Goal: Transaction & Acquisition: Purchase product/service

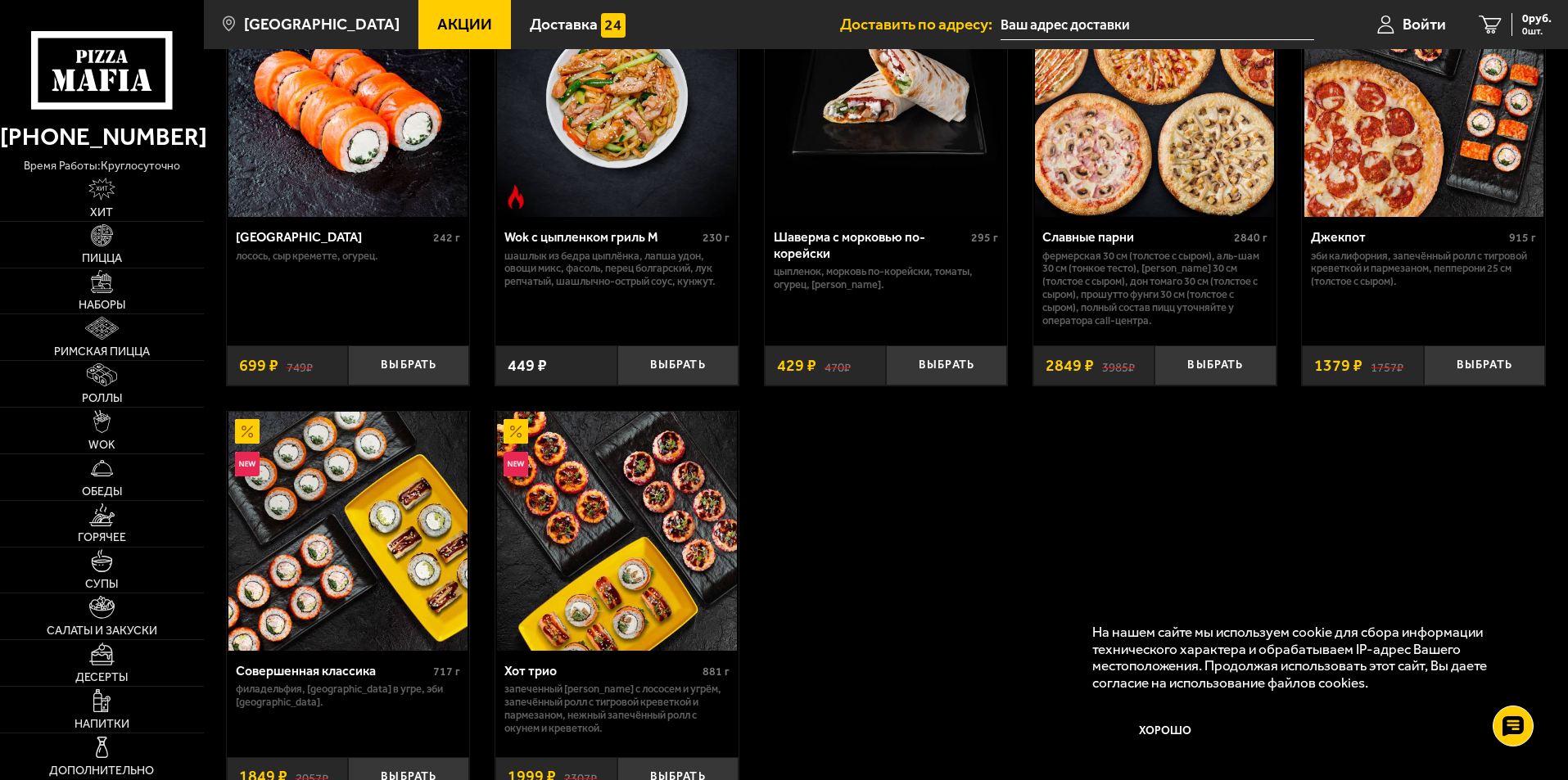
scroll to position [1064, 0]
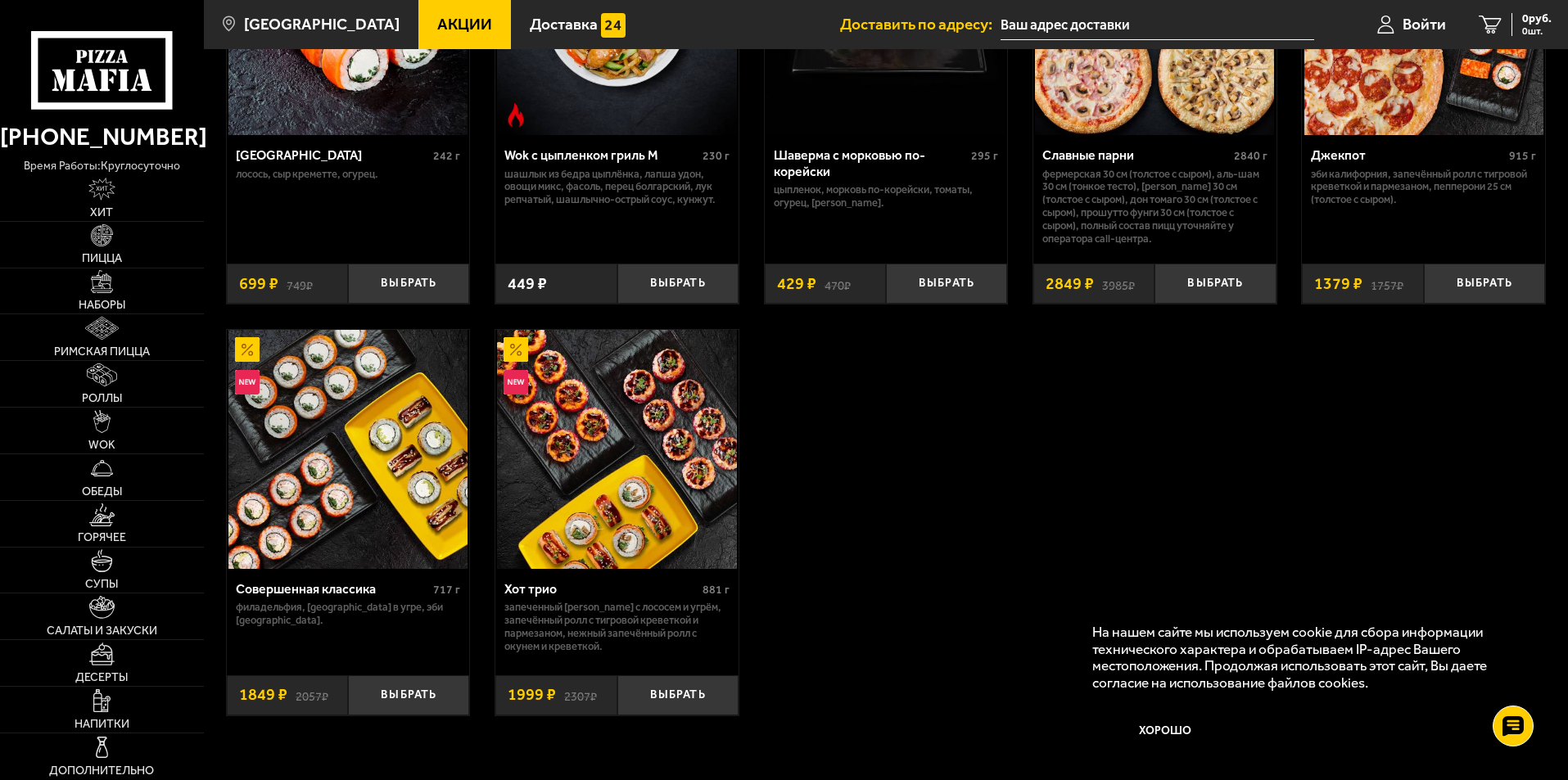
click at [434, 439] on img at bounding box center [348, 450] width 240 height 239
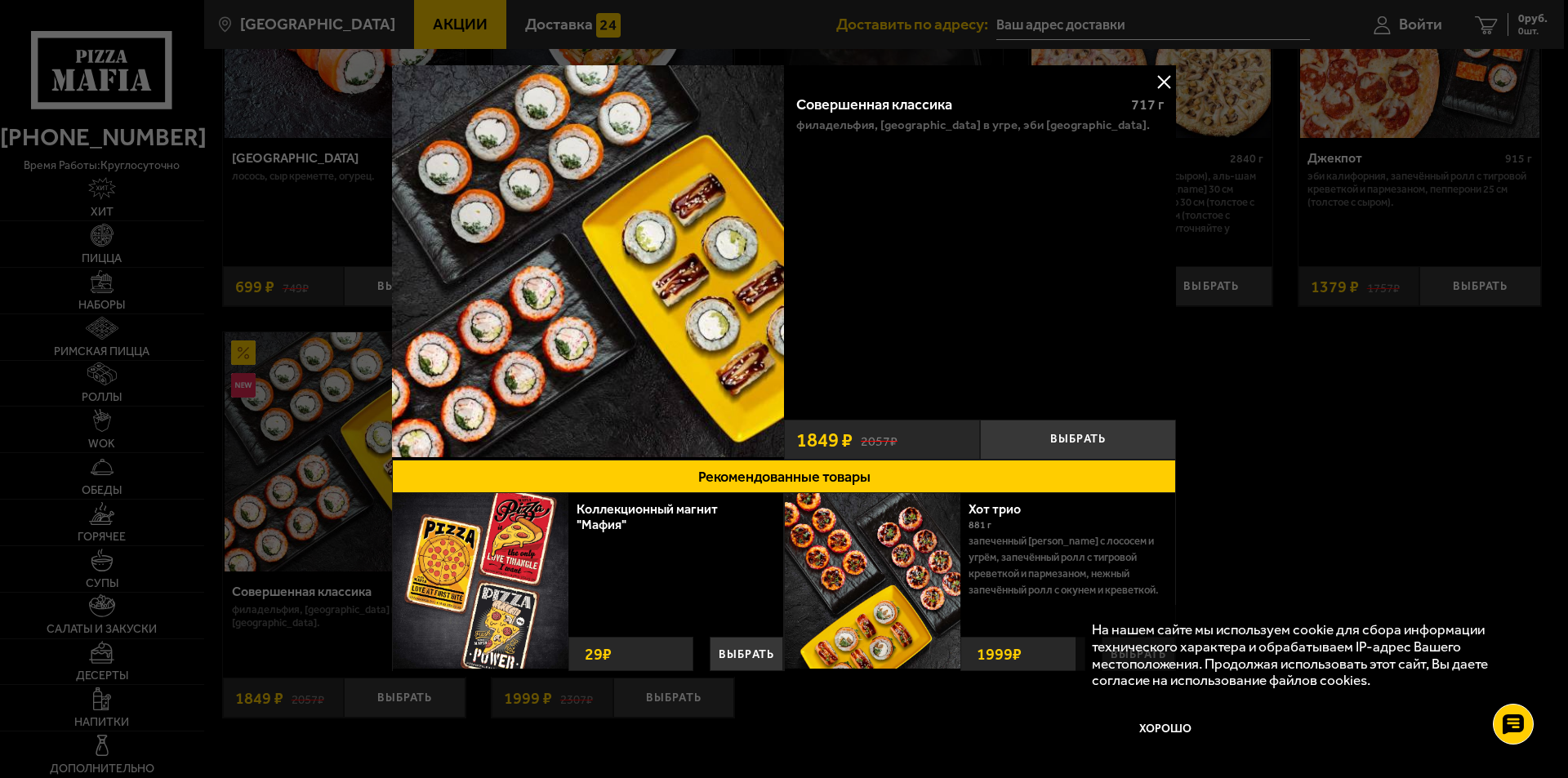
click at [1238, 425] on div at bounding box center [784, 389] width 1568 height 778
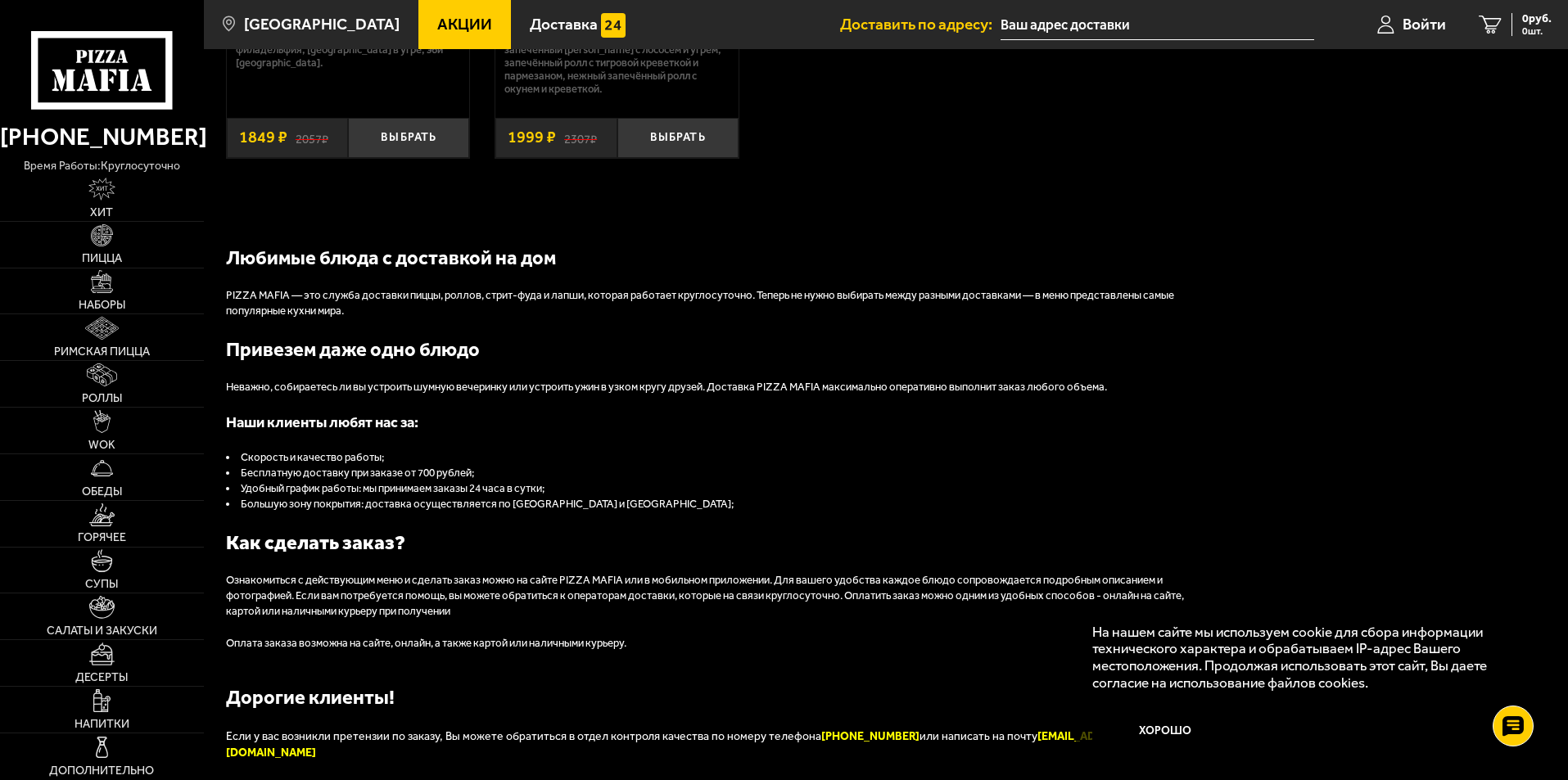
scroll to position [1637, 0]
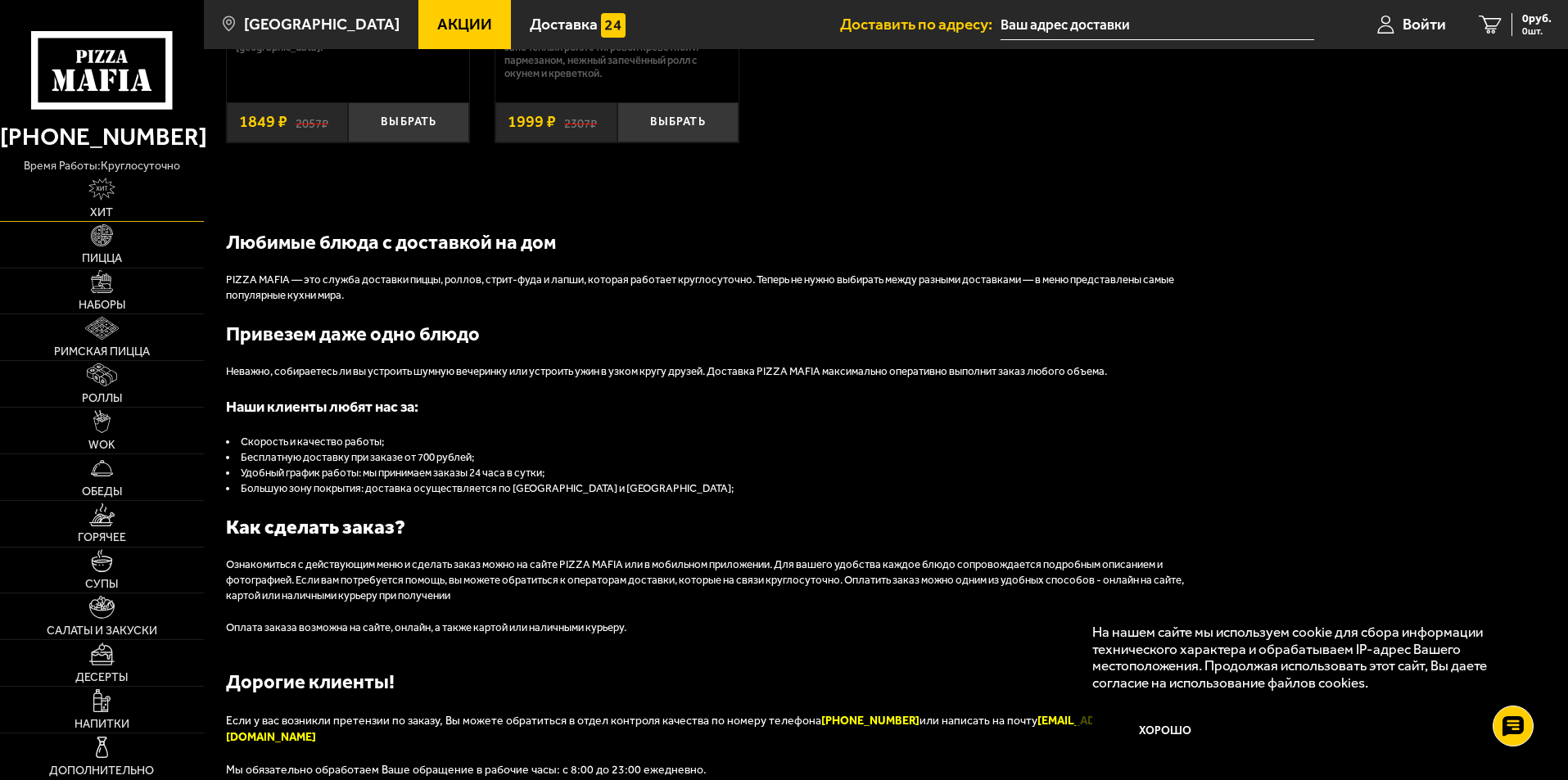
click at [94, 197] on img at bounding box center [102, 189] width 27 height 22
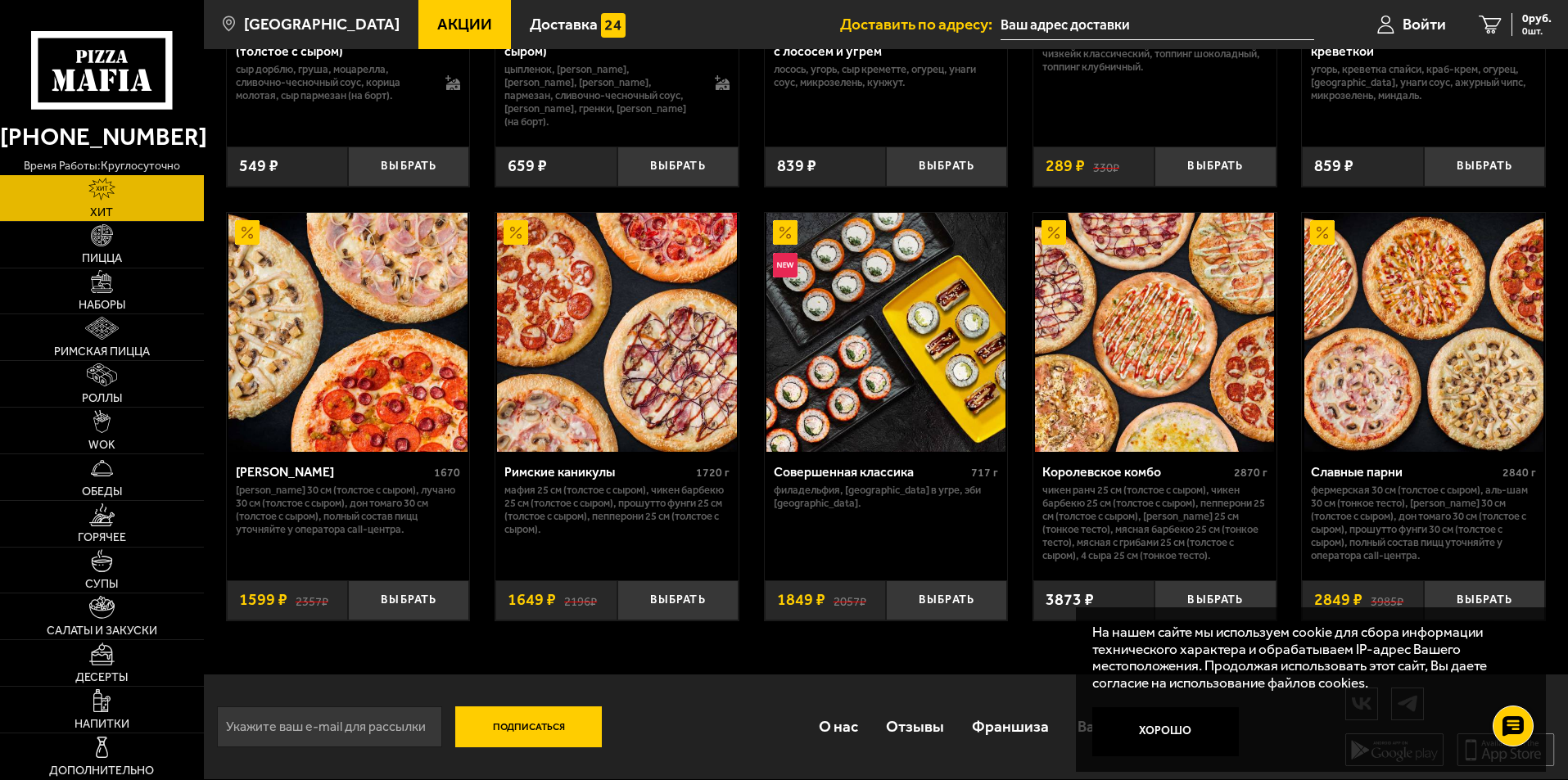
scroll to position [820, 0]
click at [93, 289] on img at bounding box center [102, 281] width 22 height 22
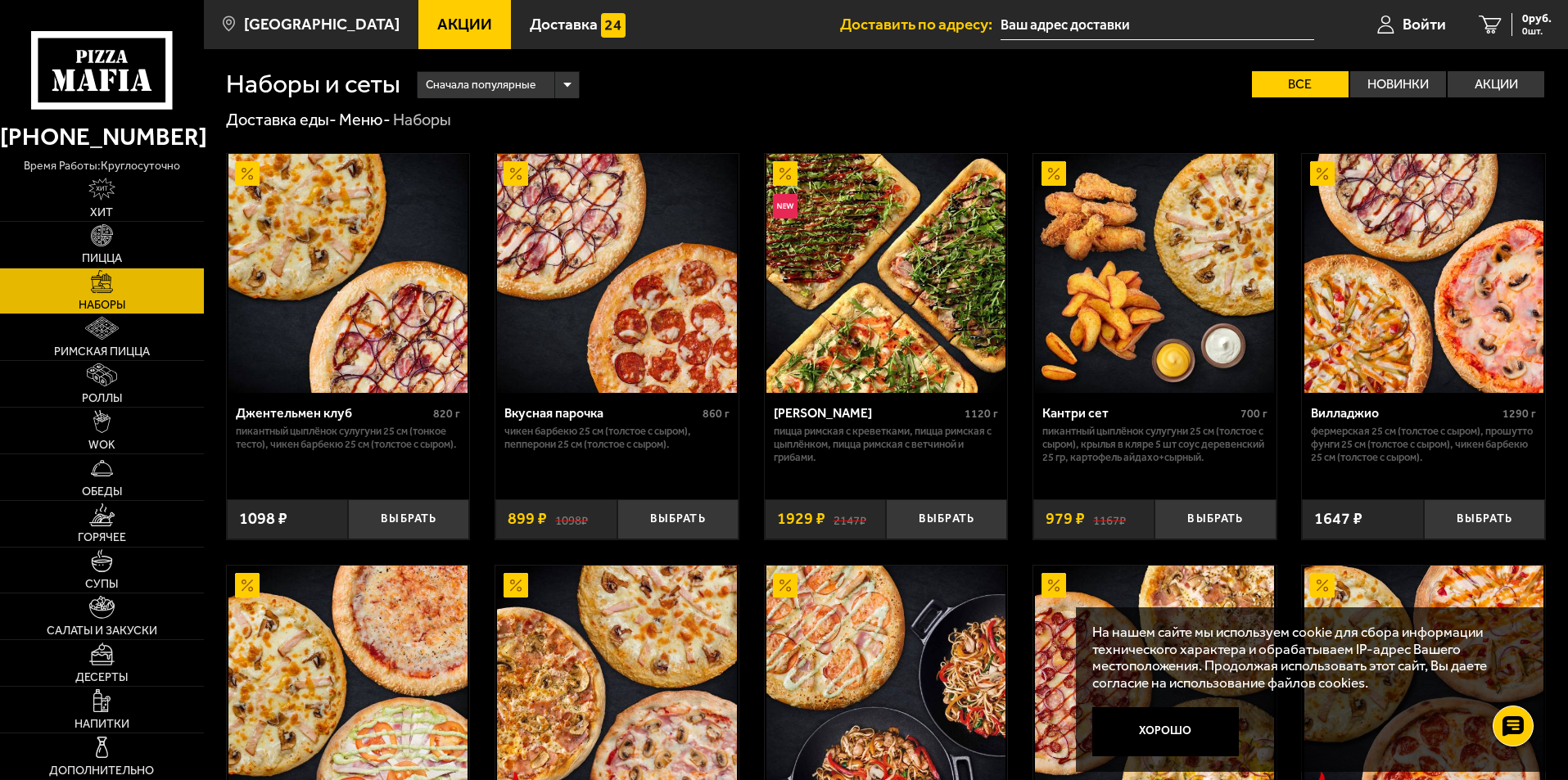
click at [939, 325] on img at bounding box center [886, 273] width 240 height 239
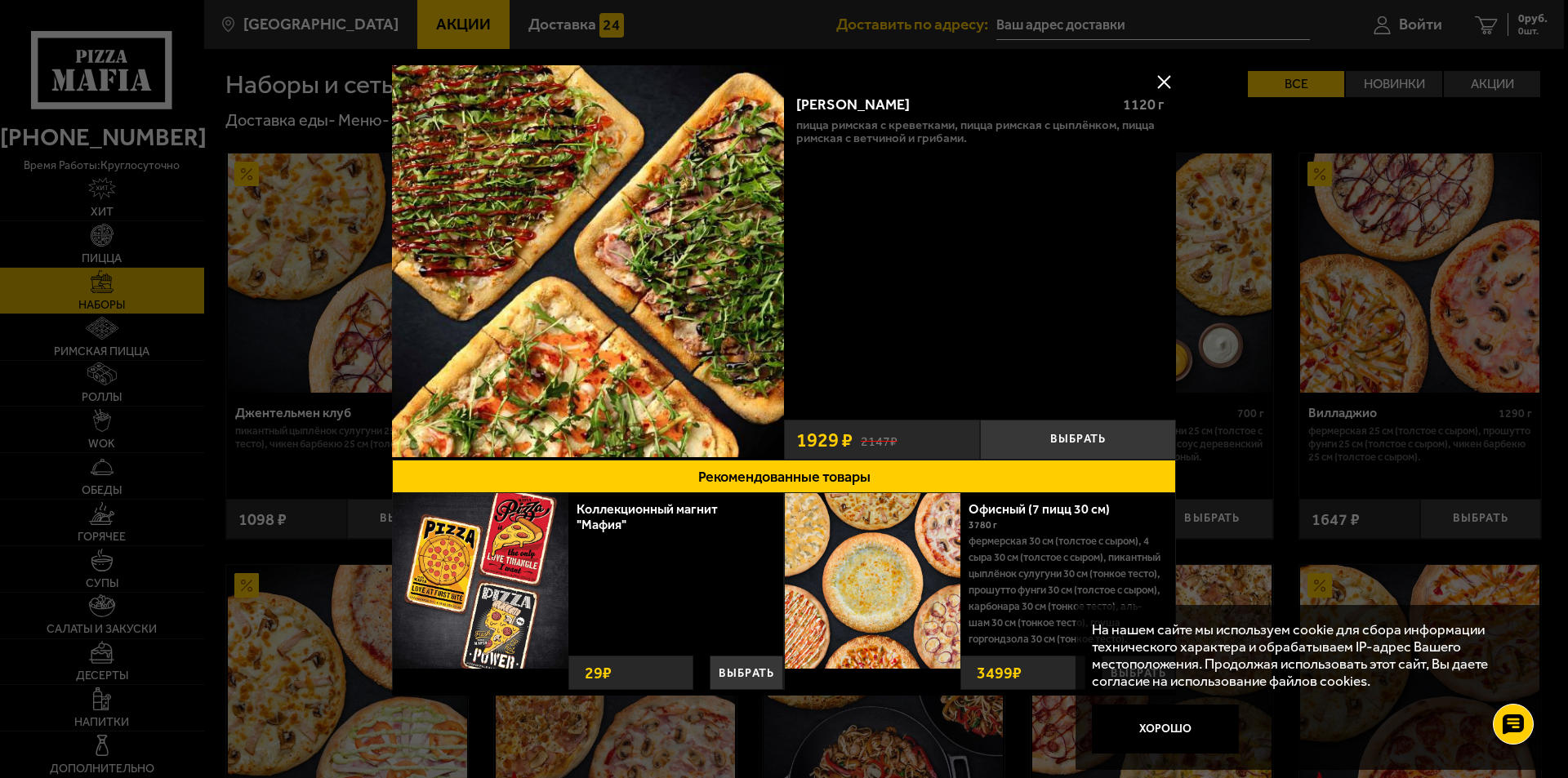
click at [617, 294] on img at bounding box center [588, 261] width 392 height 392
click at [615, 388] on img at bounding box center [588, 261] width 392 height 392
click at [702, 302] on img at bounding box center [588, 261] width 392 height 392
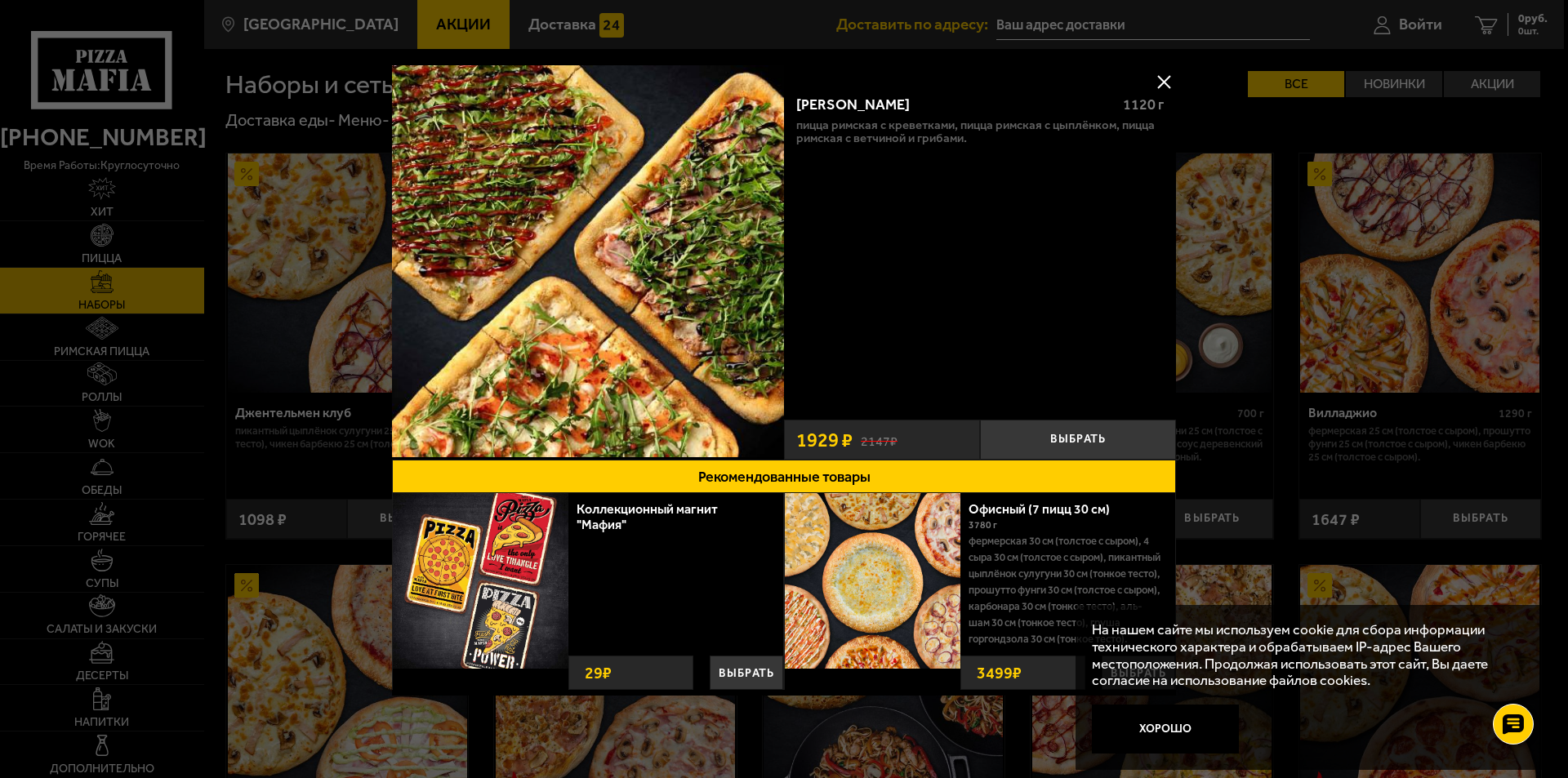
click at [702, 302] on img at bounding box center [588, 261] width 392 height 392
click at [1154, 75] on button at bounding box center [1163, 81] width 24 height 24
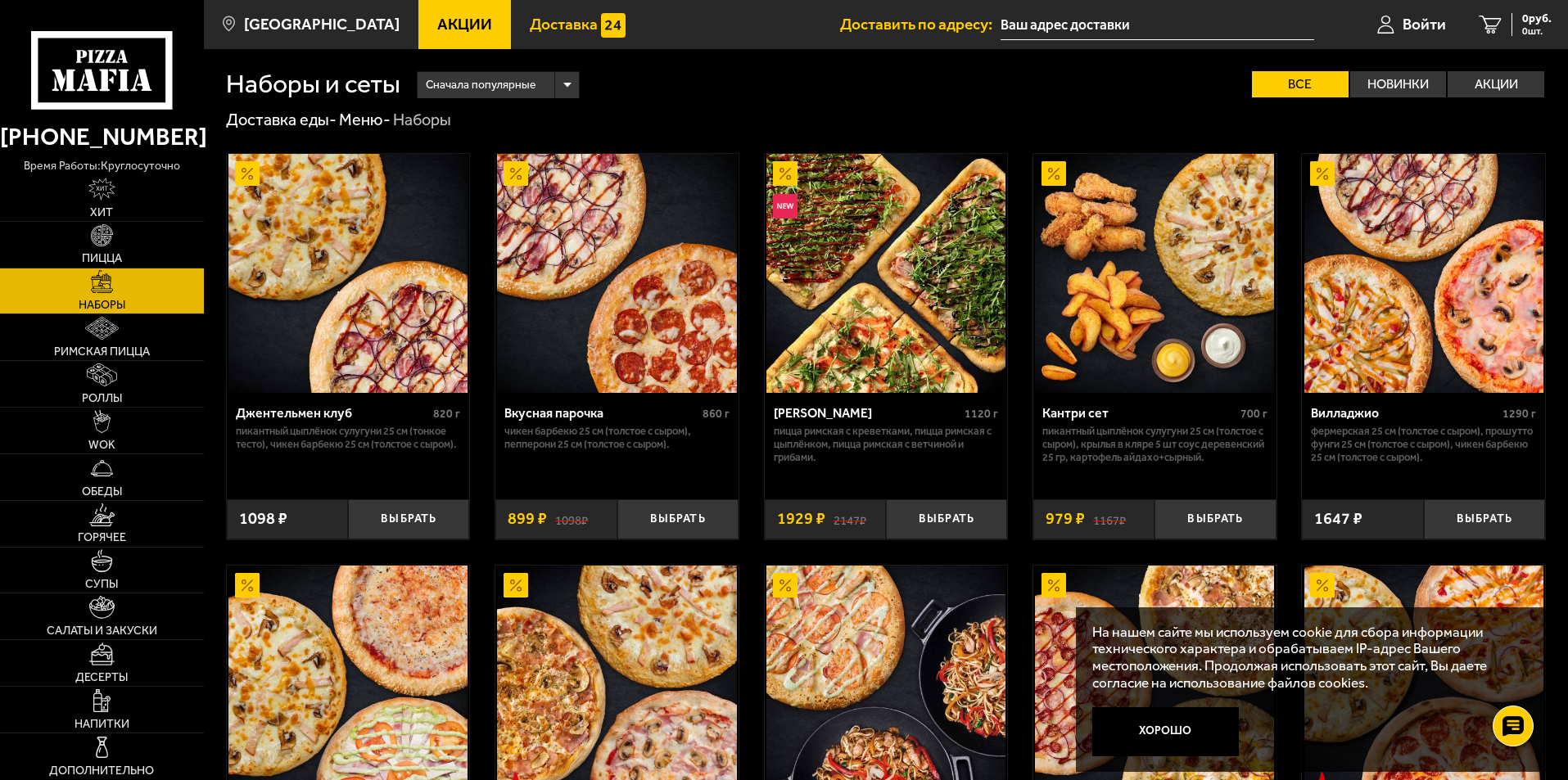
click at [544, 23] on span "Доставка" at bounding box center [564, 24] width 68 height 16
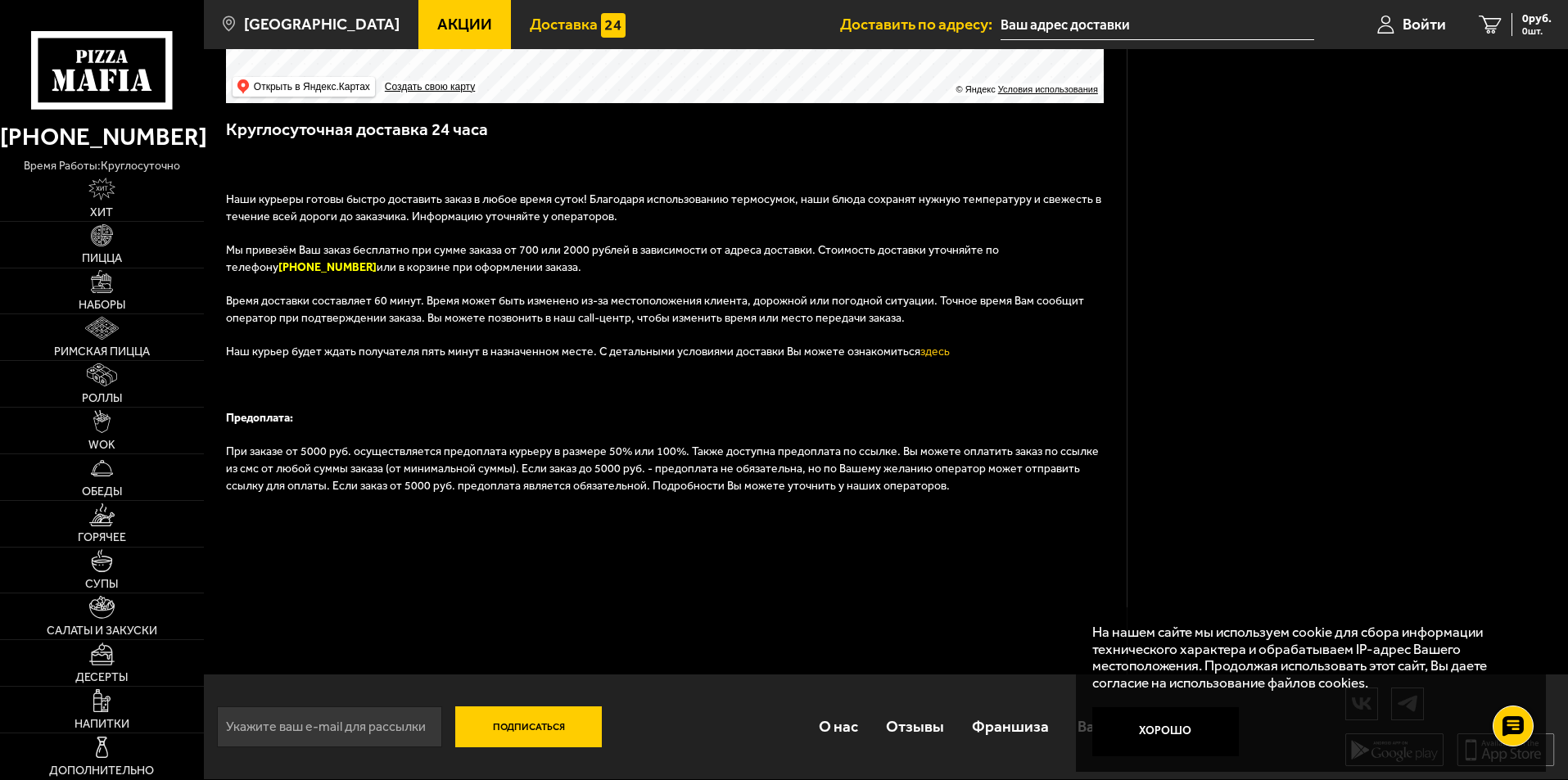
scroll to position [461, 0]
click at [117, 661] on link "Десерты" at bounding box center [102, 663] width 204 height 46
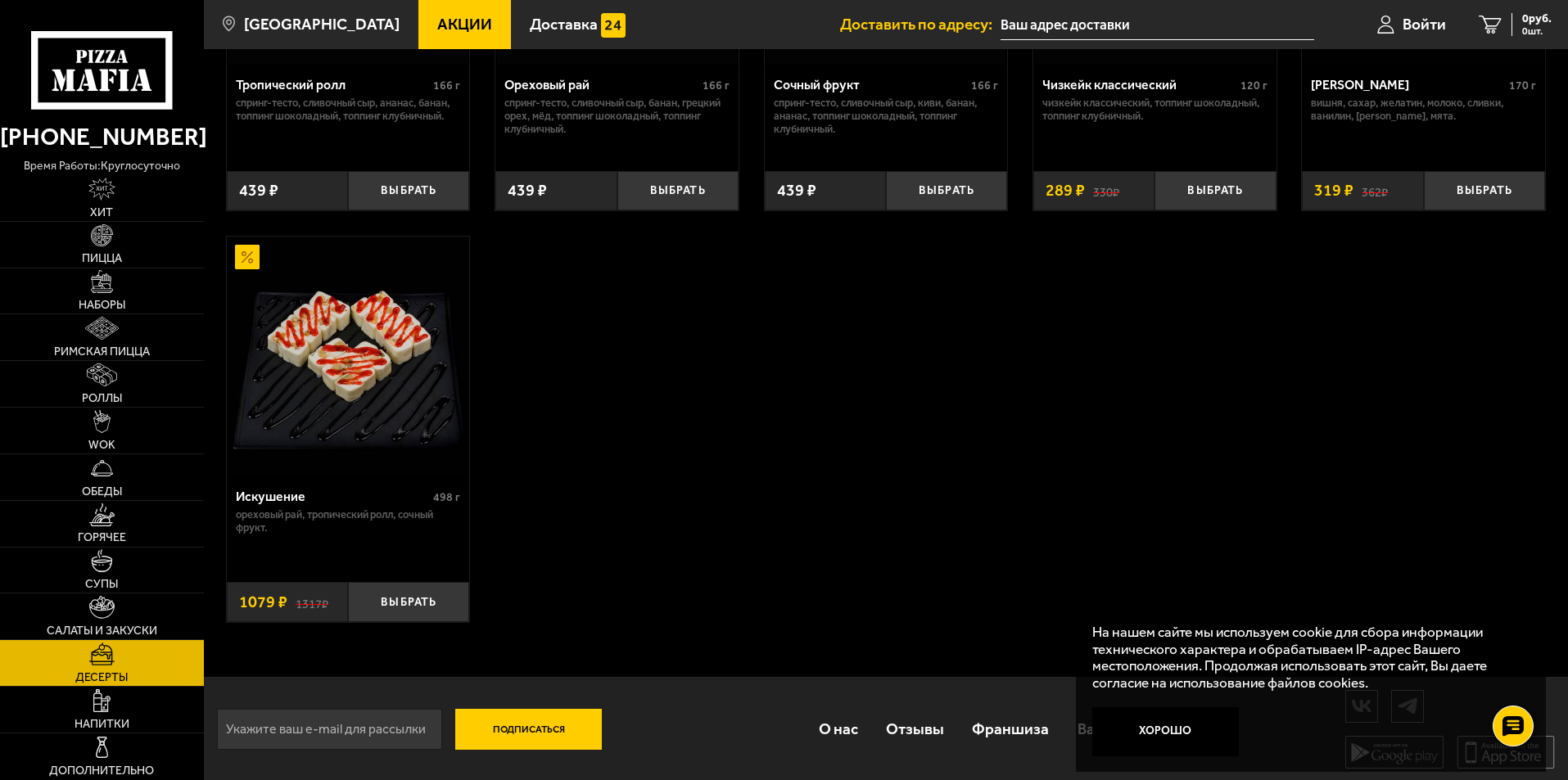
scroll to position [746, 0]
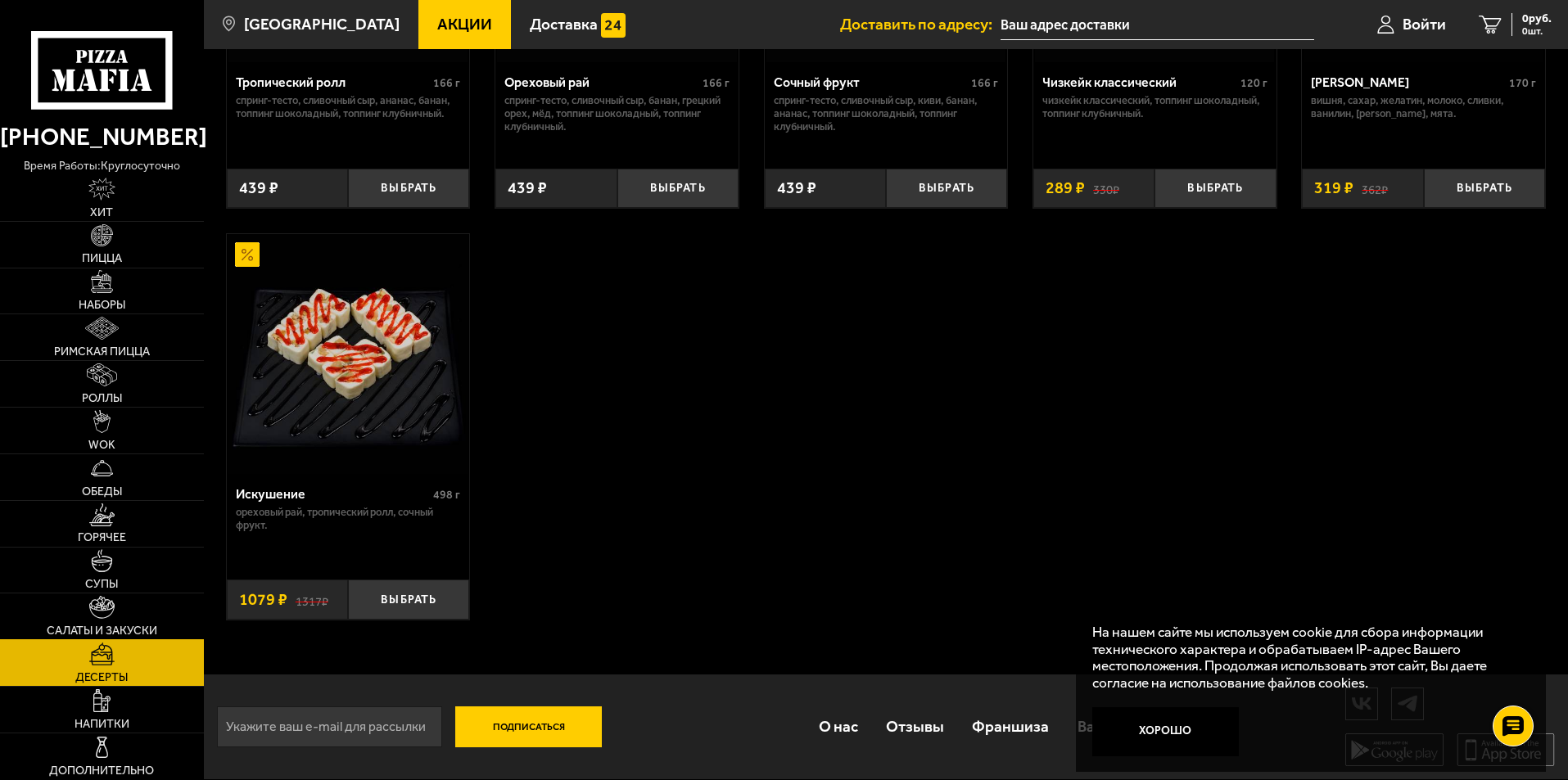
drag, startPoint x: 130, startPoint y: 624, endPoint x: 146, endPoint y: 628, distance: 16.5
click at [130, 626] on span "Салаты и закуски" at bounding box center [102, 631] width 110 height 12
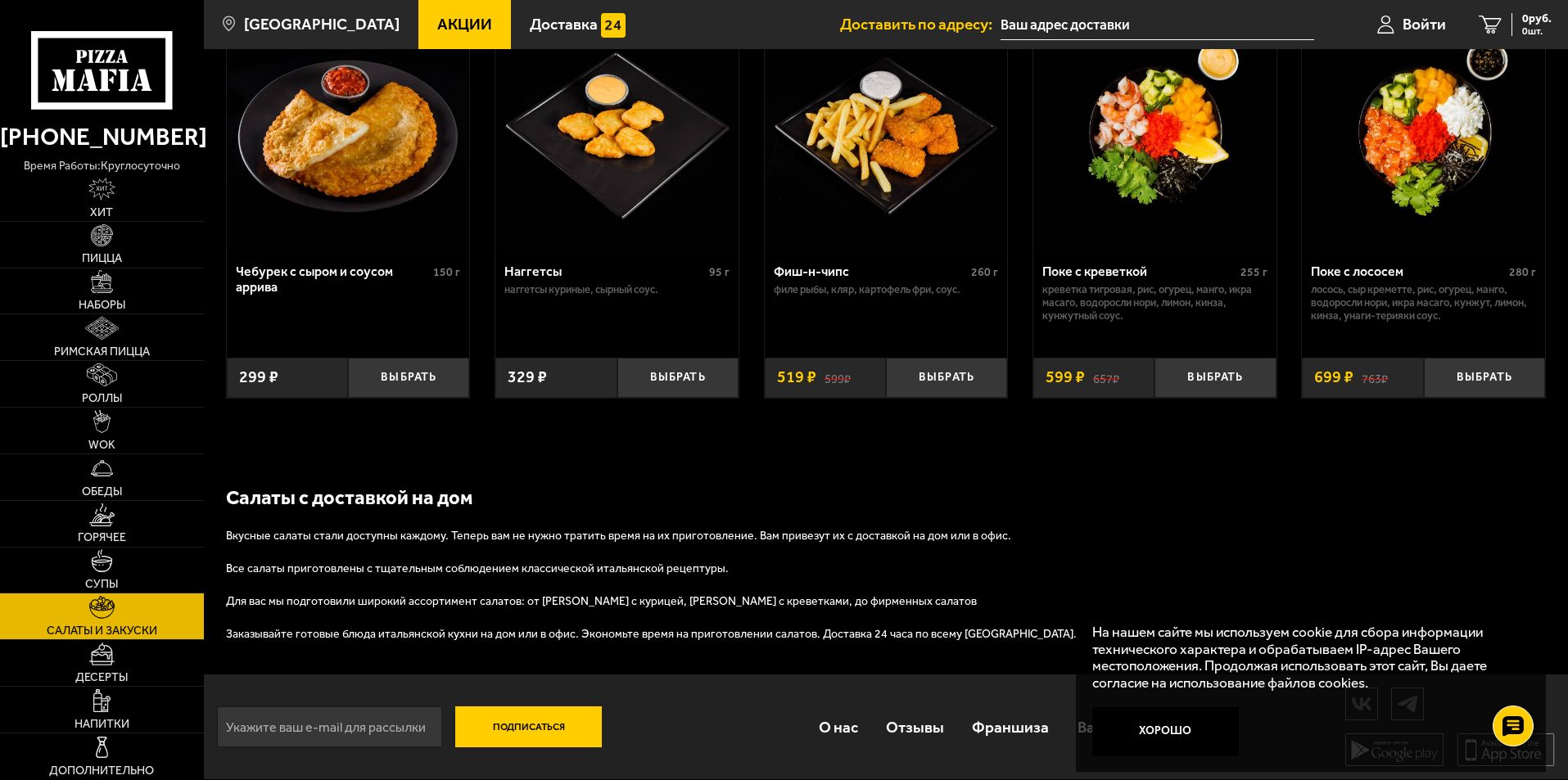
scroll to position [1061, 0]
click at [98, 334] on img at bounding box center [102, 327] width 33 height 22
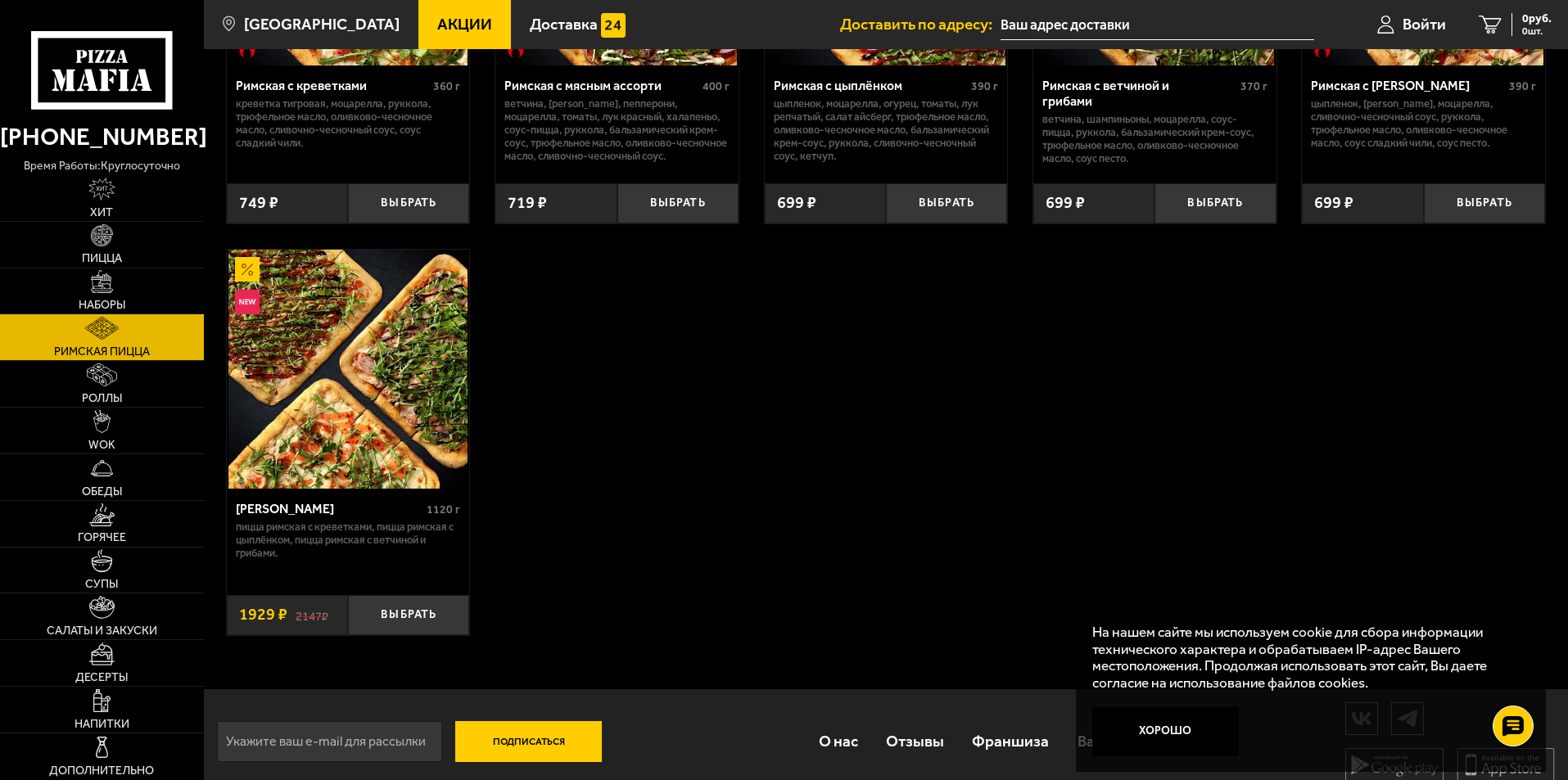
scroll to position [342, 0]
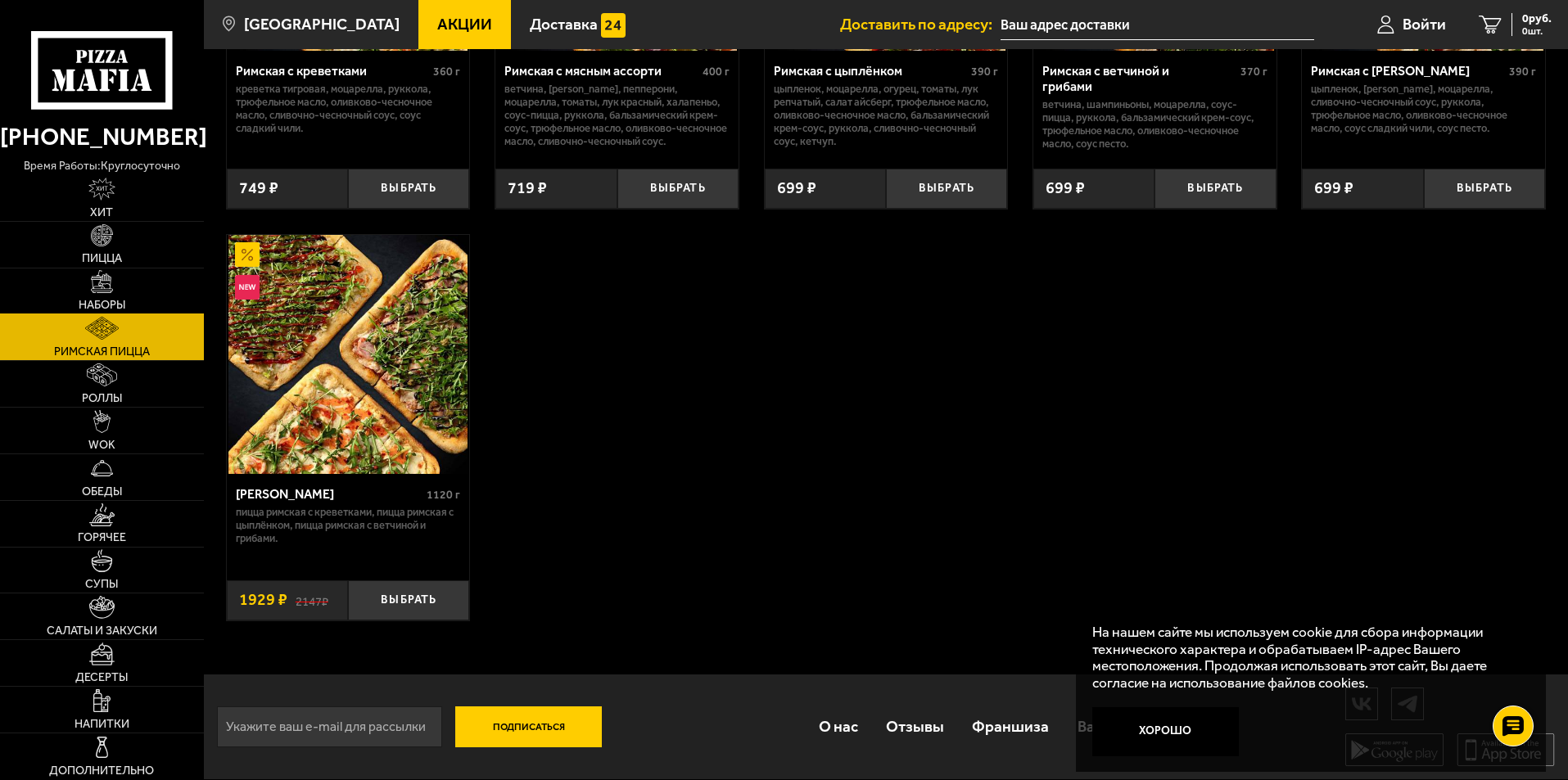
click at [102, 284] on img at bounding box center [102, 281] width 22 height 22
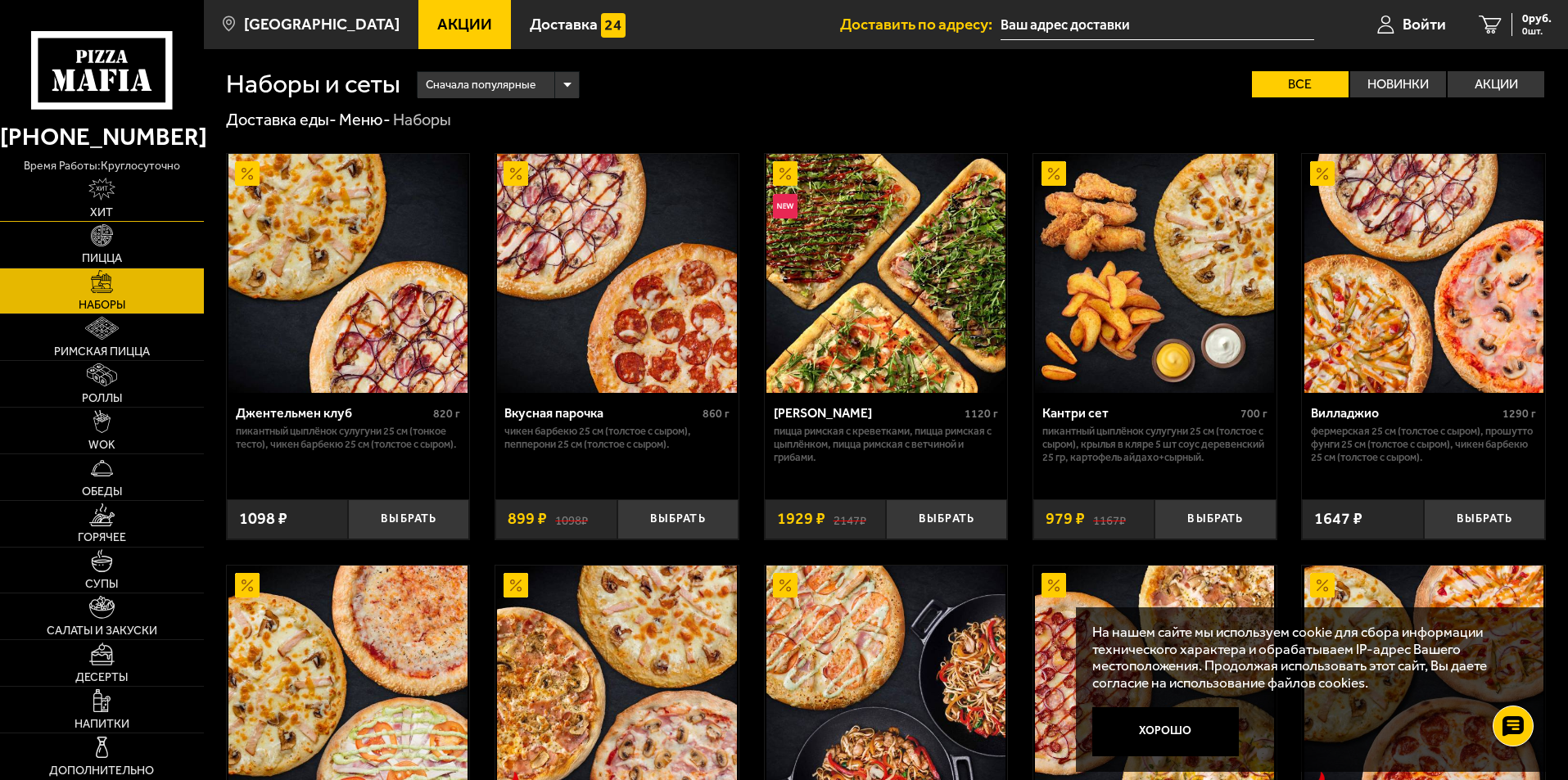
click at [99, 204] on link "Хит" at bounding box center [102, 197] width 204 height 46
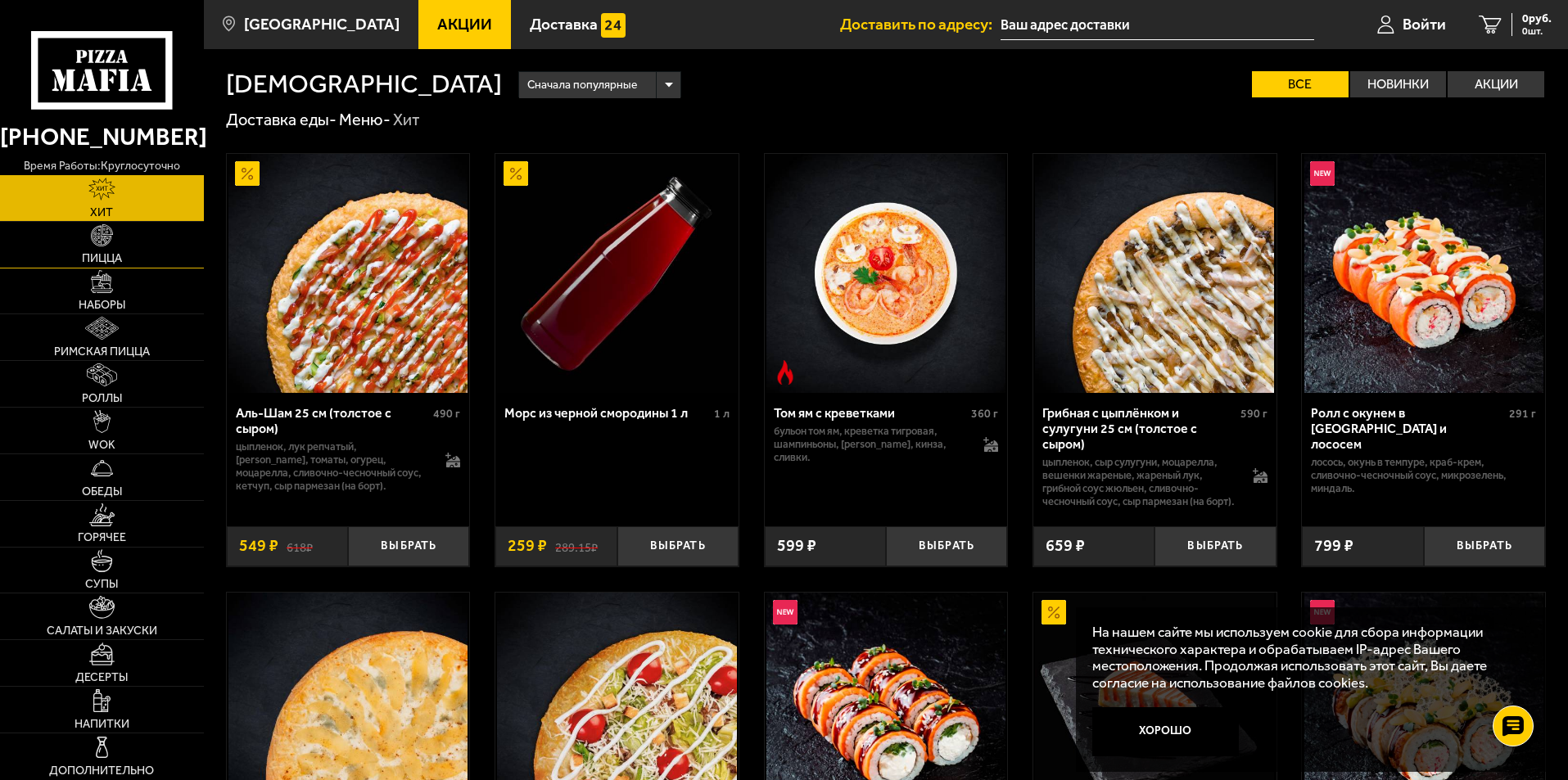
click at [121, 253] on span "Пицца" at bounding box center [102, 259] width 40 height 12
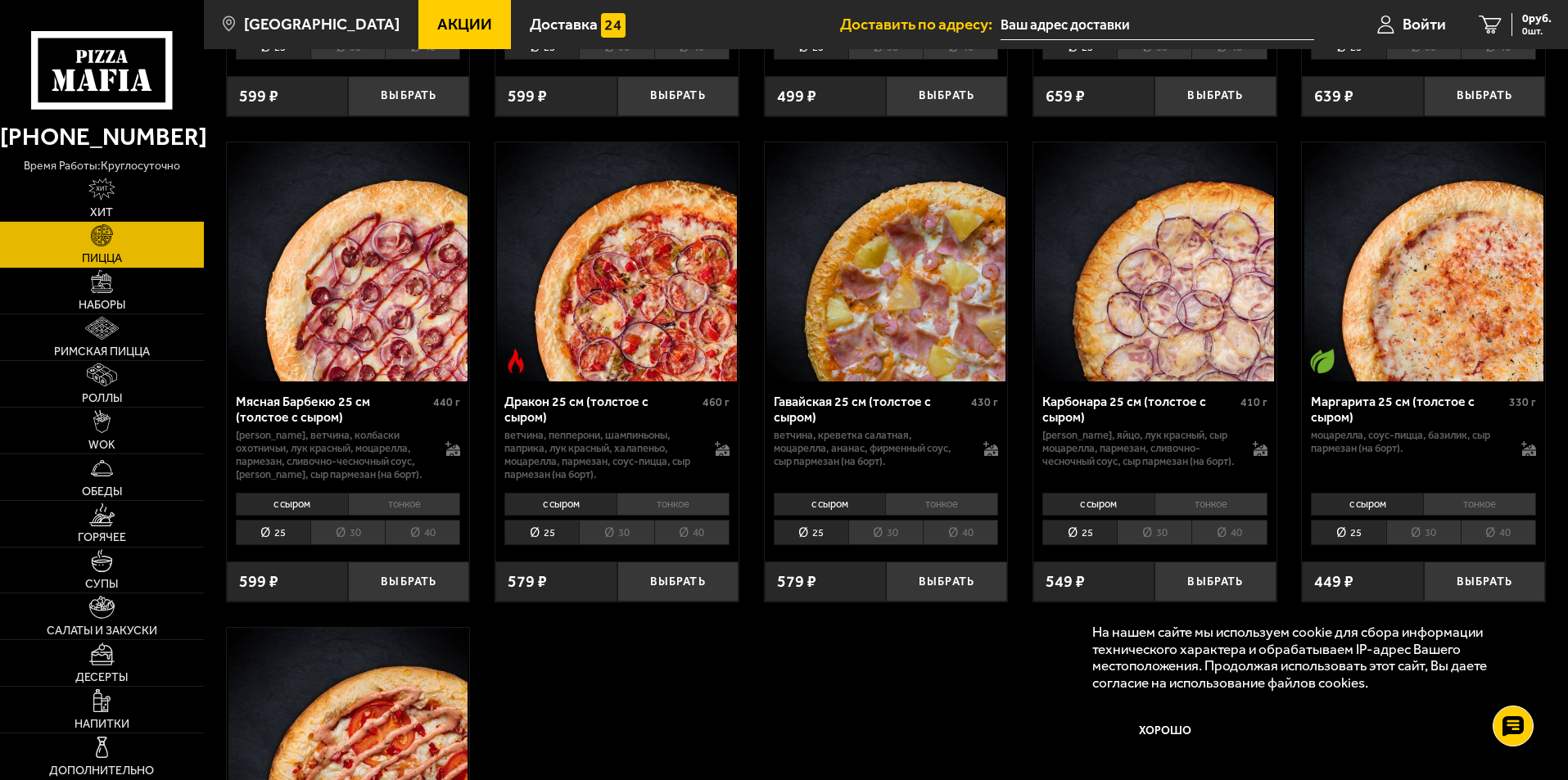
scroll to position [3029, 0]
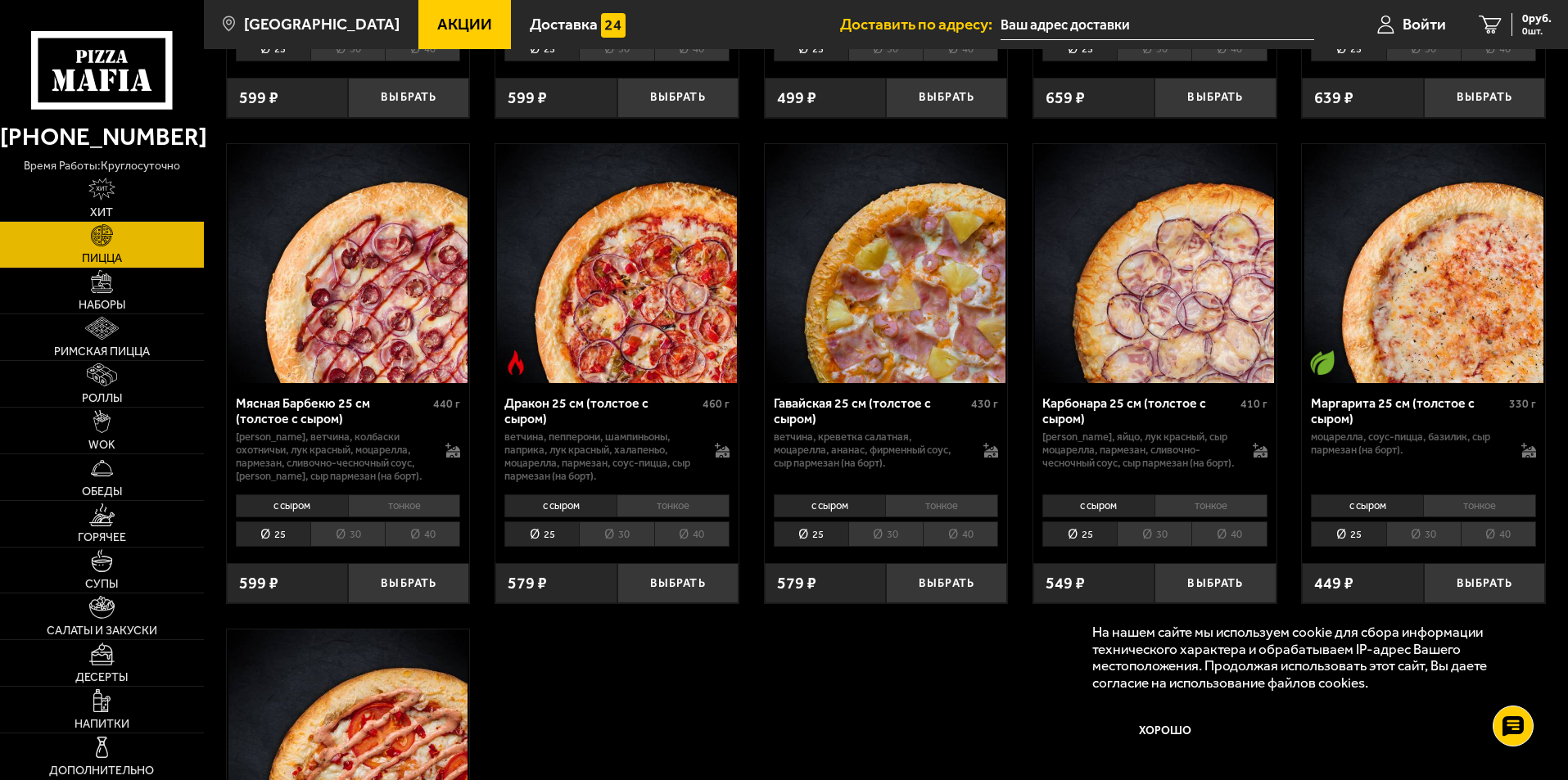
click at [348, 545] on li "30" at bounding box center [347, 535] width 74 height 25
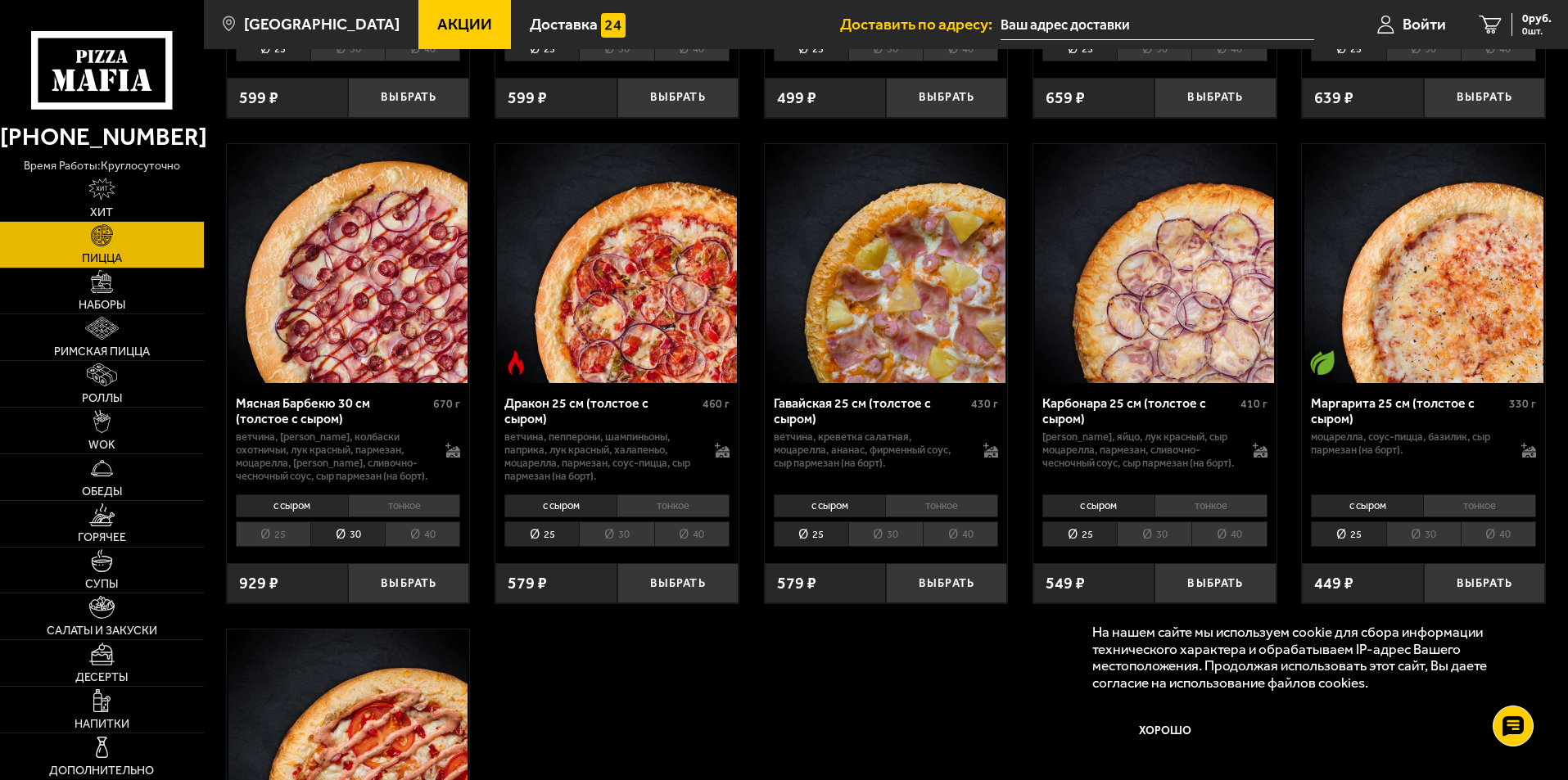
click at [431, 542] on li "40" at bounding box center [422, 535] width 75 height 25
click at [350, 539] on li "30" at bounding box center [347, 535] width 74 height 25
click at [302, 538] on li "25" at bounding box center [273, 535] width 74 height 25
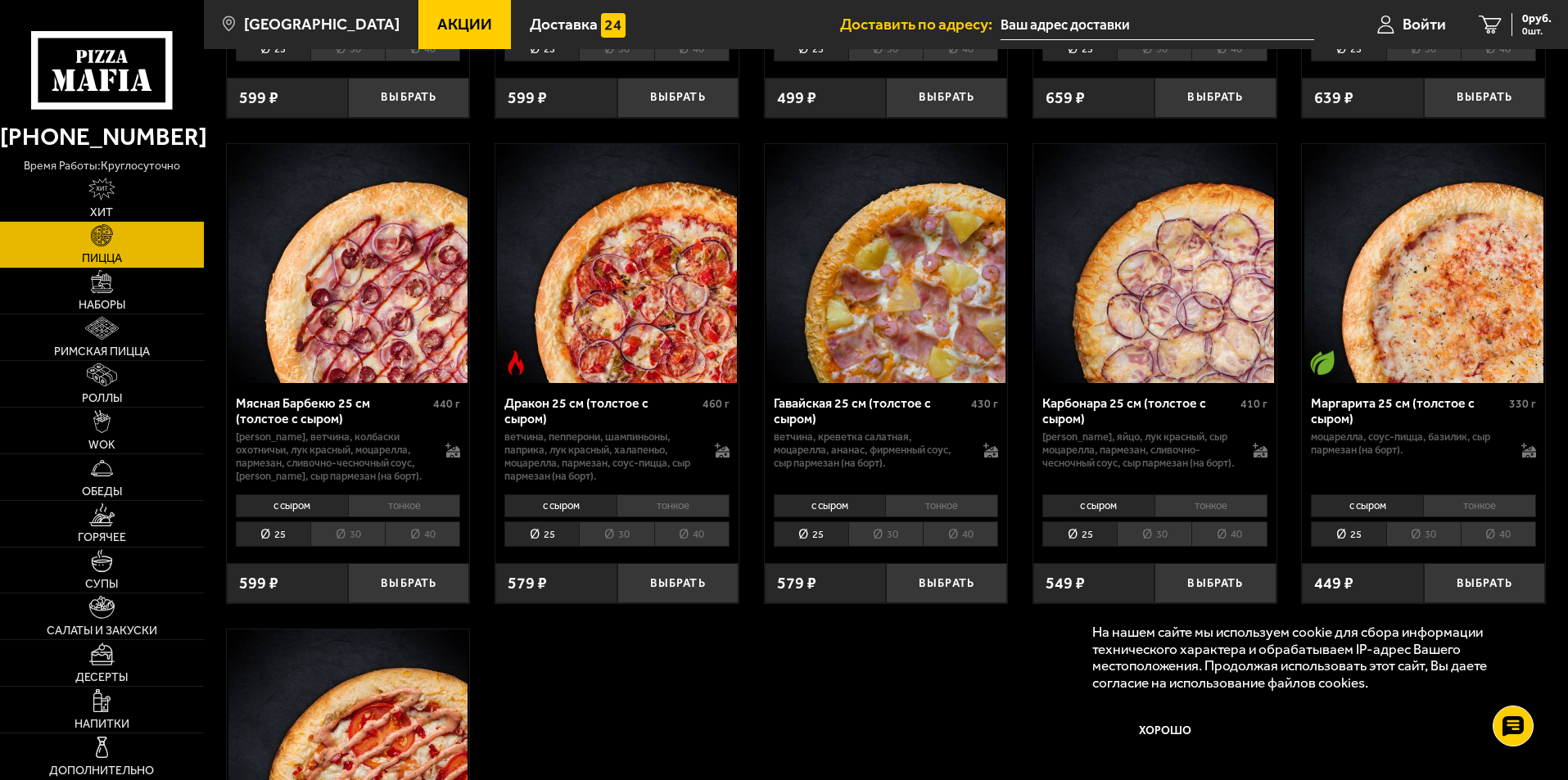
click at [323, 540] on li "30" at bounding box center [347, 535] width 74 height 25
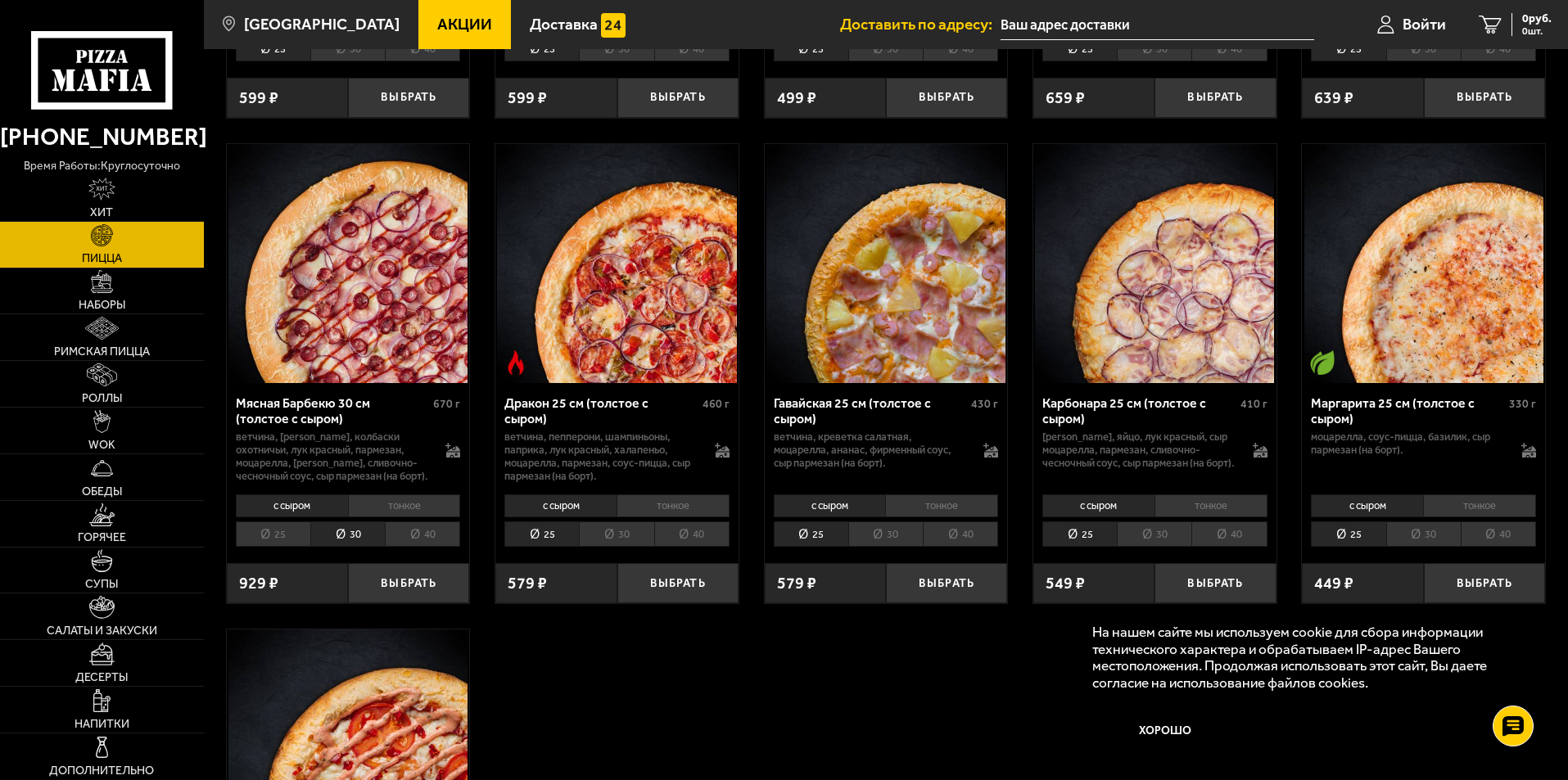
click at [284, 541] on li "25" at bounding box center [273, 535] width 74 height 25
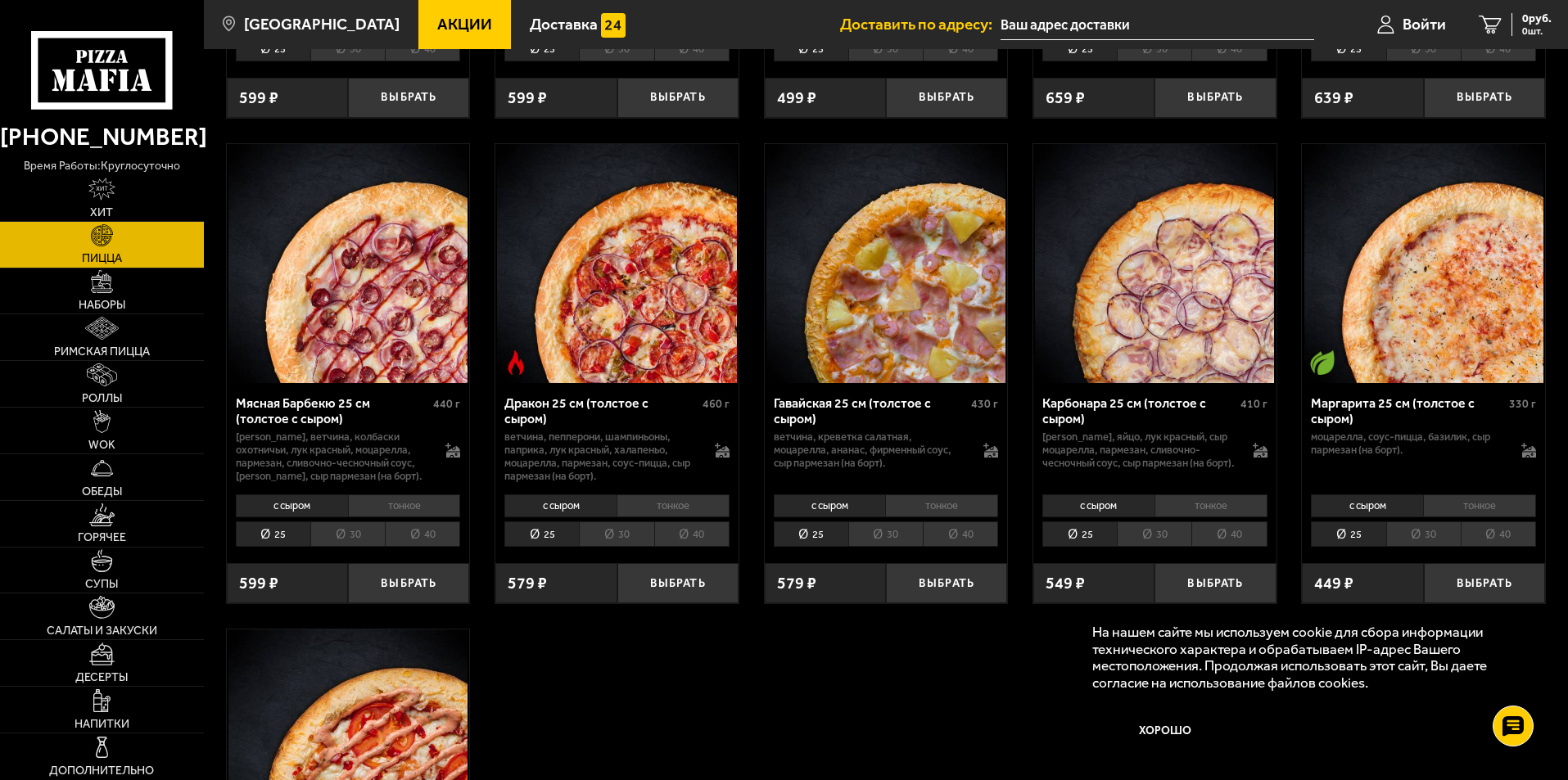
click at [343, 546] on li "30" at bounding box center [347, 535] width 74 height 25
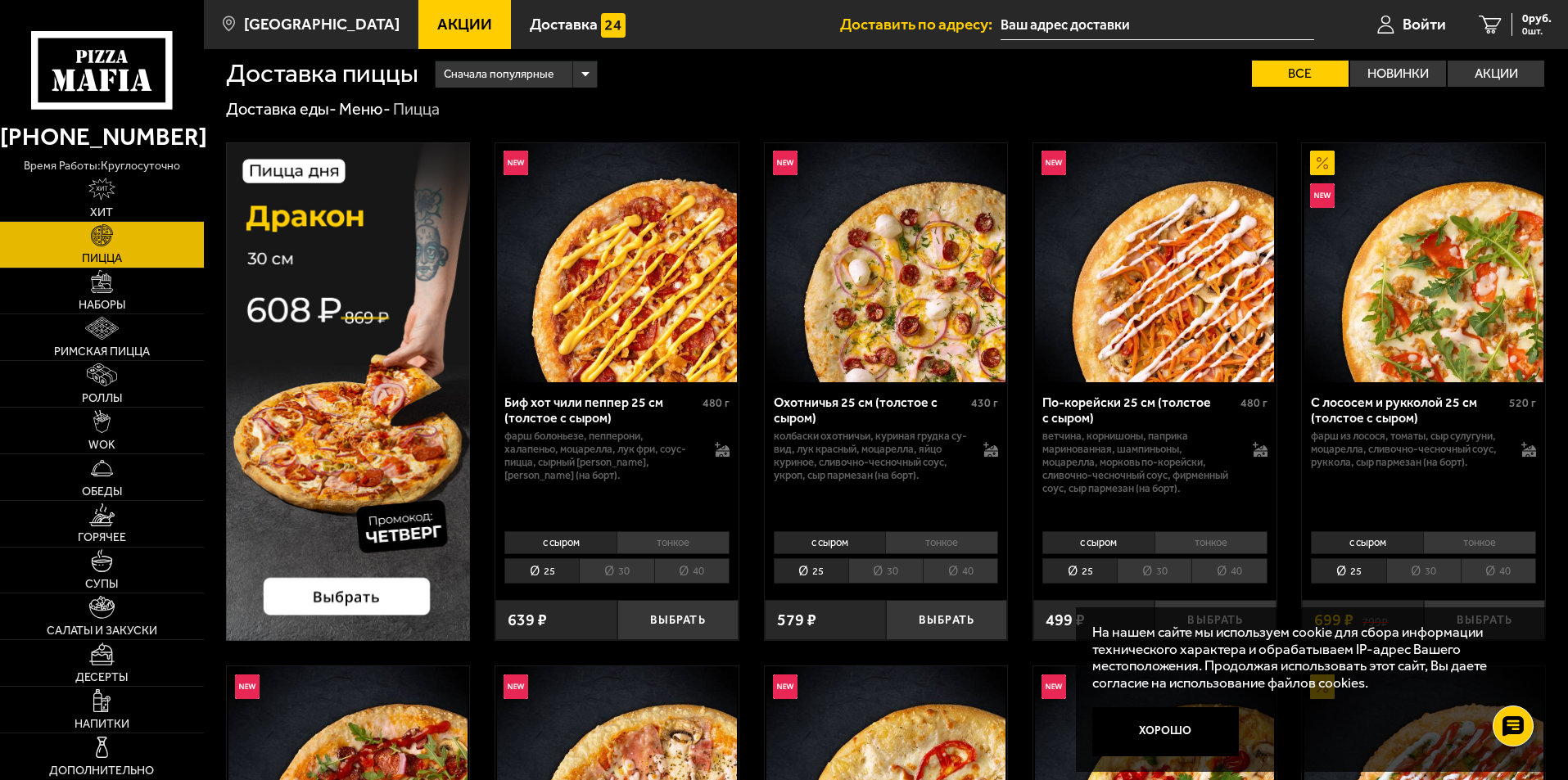
scroll to position [0, 0]
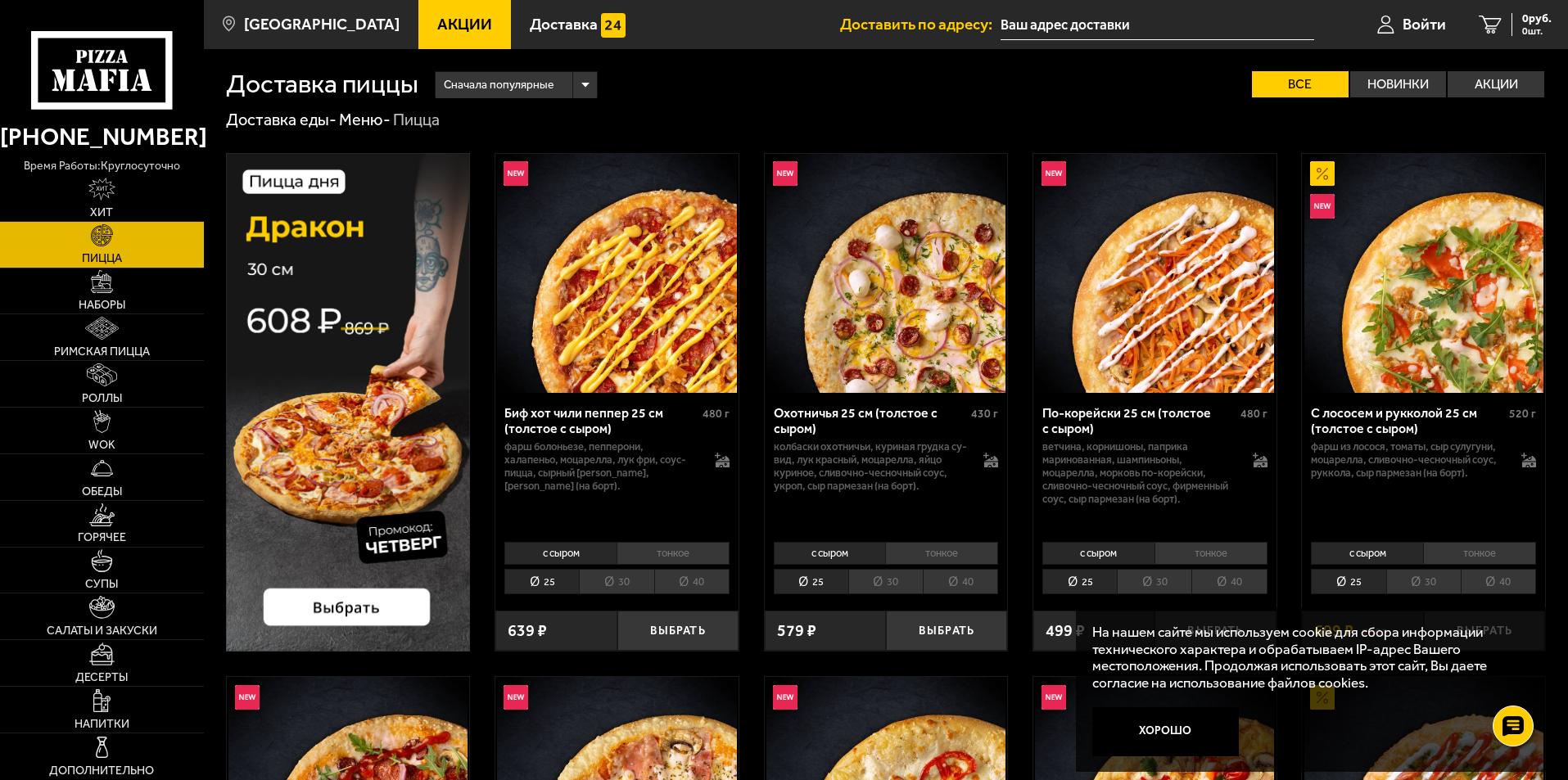
click at [437, 18] on span "Акции" at bounding box center [464, 24] width 55 height 16
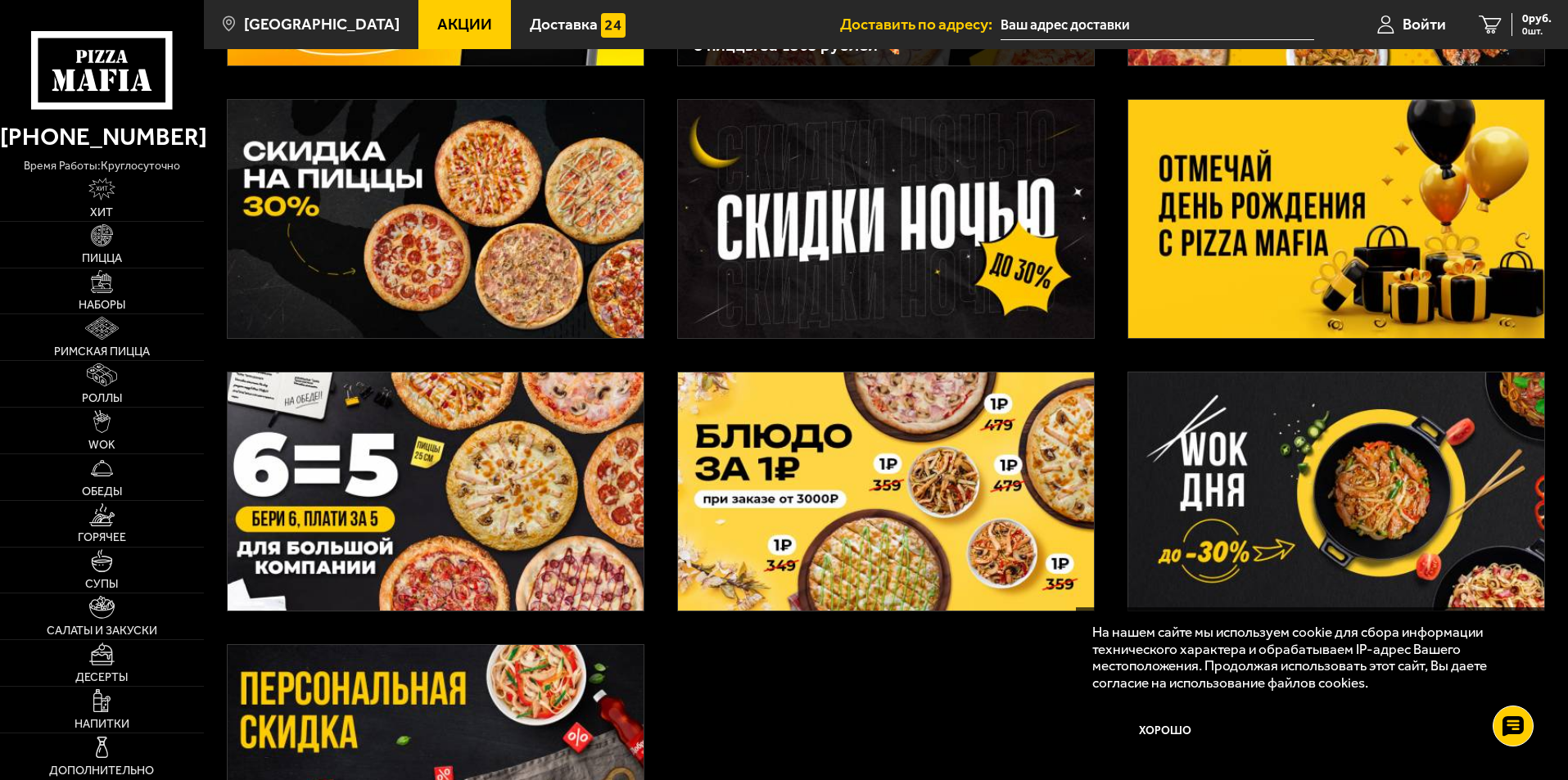
scroll to position [245, 0]
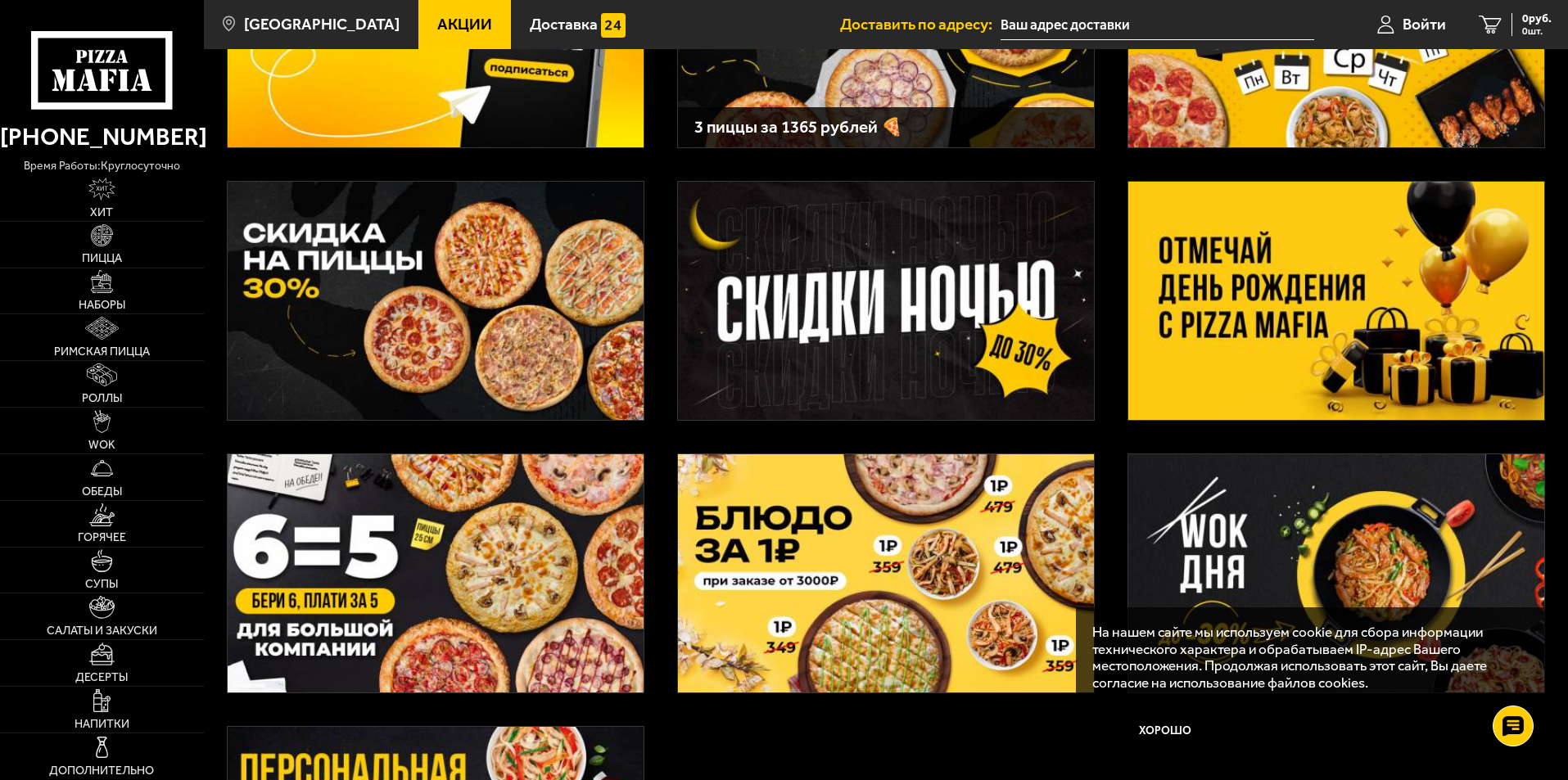
click at [1260, 324] on img at bounding box center [1335, 301] width 415 height 238
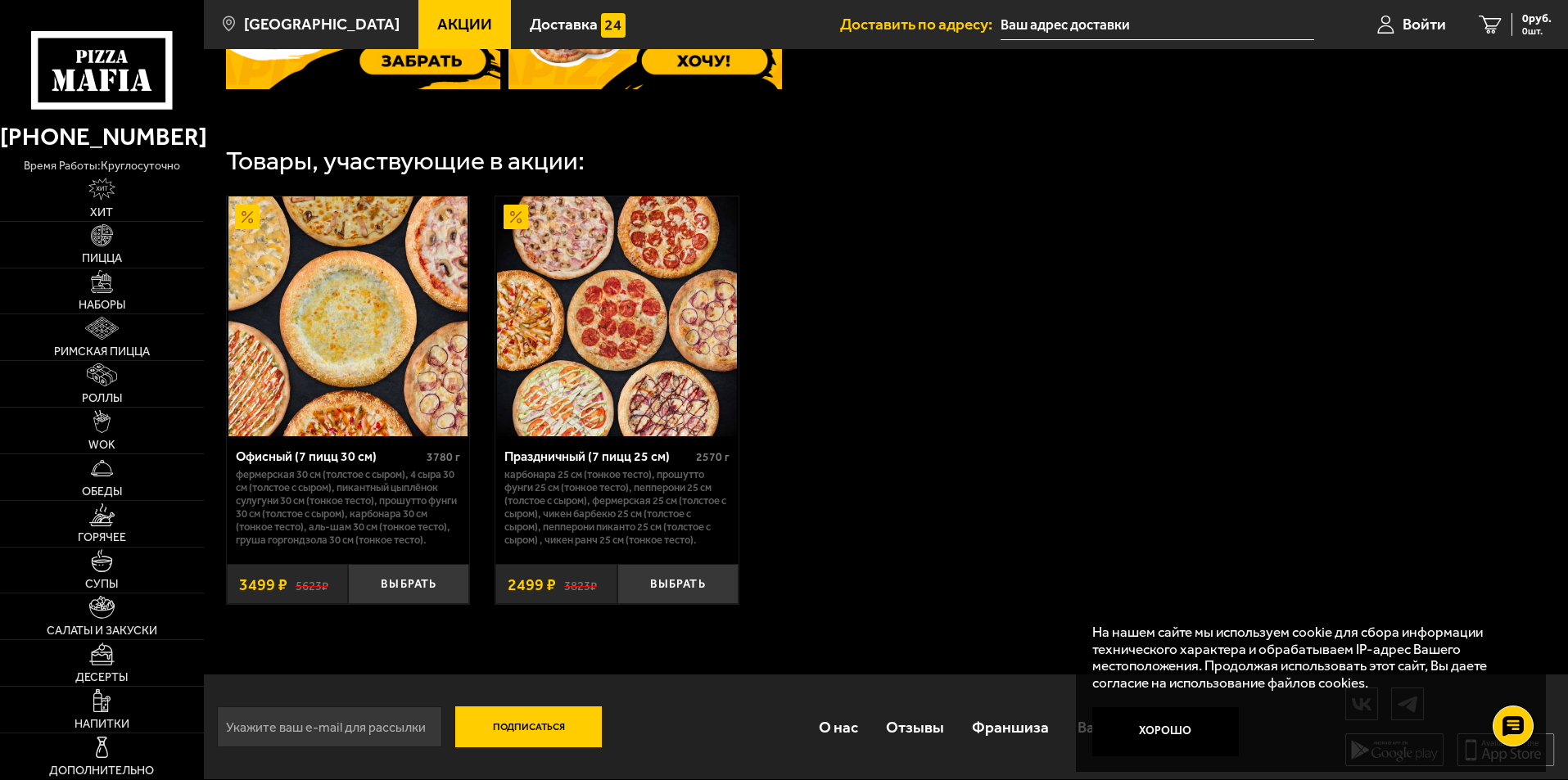
scroll to position [868, 0]
click at [390, 300] on img at bounding box center [348, 316] width 240 height 239
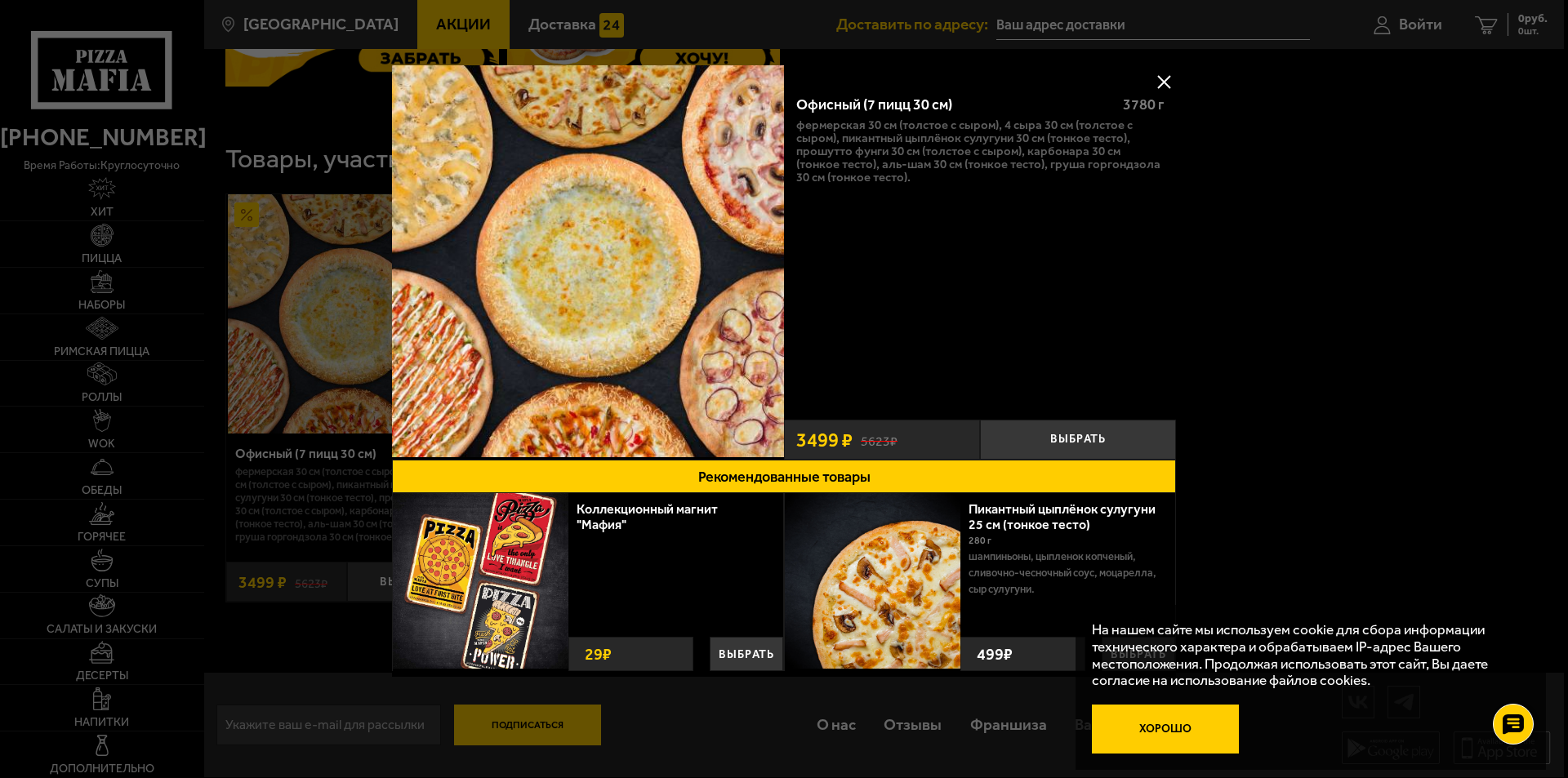
click at [1166, 735] on button "Хорошо" at bounding box center [1165, 729] width 147 height 49
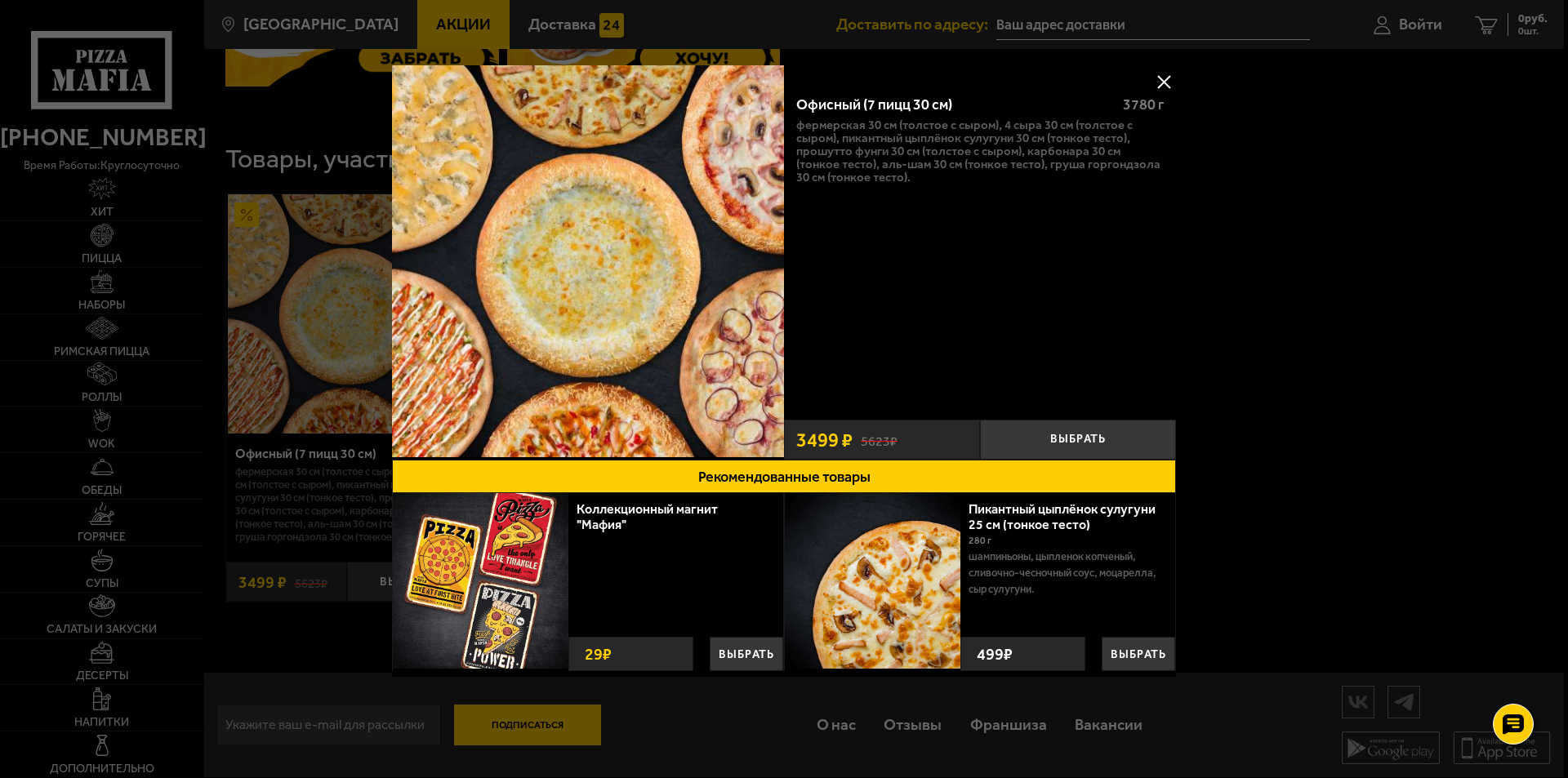
click at [905, 102] on div "Офисный (7 пицц 30 см)" at bounding box center [953, 105] width 313 height 18
click at [882, 105] on div "Офисный (7 пицц 30 см)" at bounding box center [953, 105] width 313 height 18
click at [837, 160] on p "Фермерская 30 см (толстое с сыром), 4 сыра 30 см (толстое с сыром), Пикантный ц…" at bounding box center [980, 150] width 368 height 65
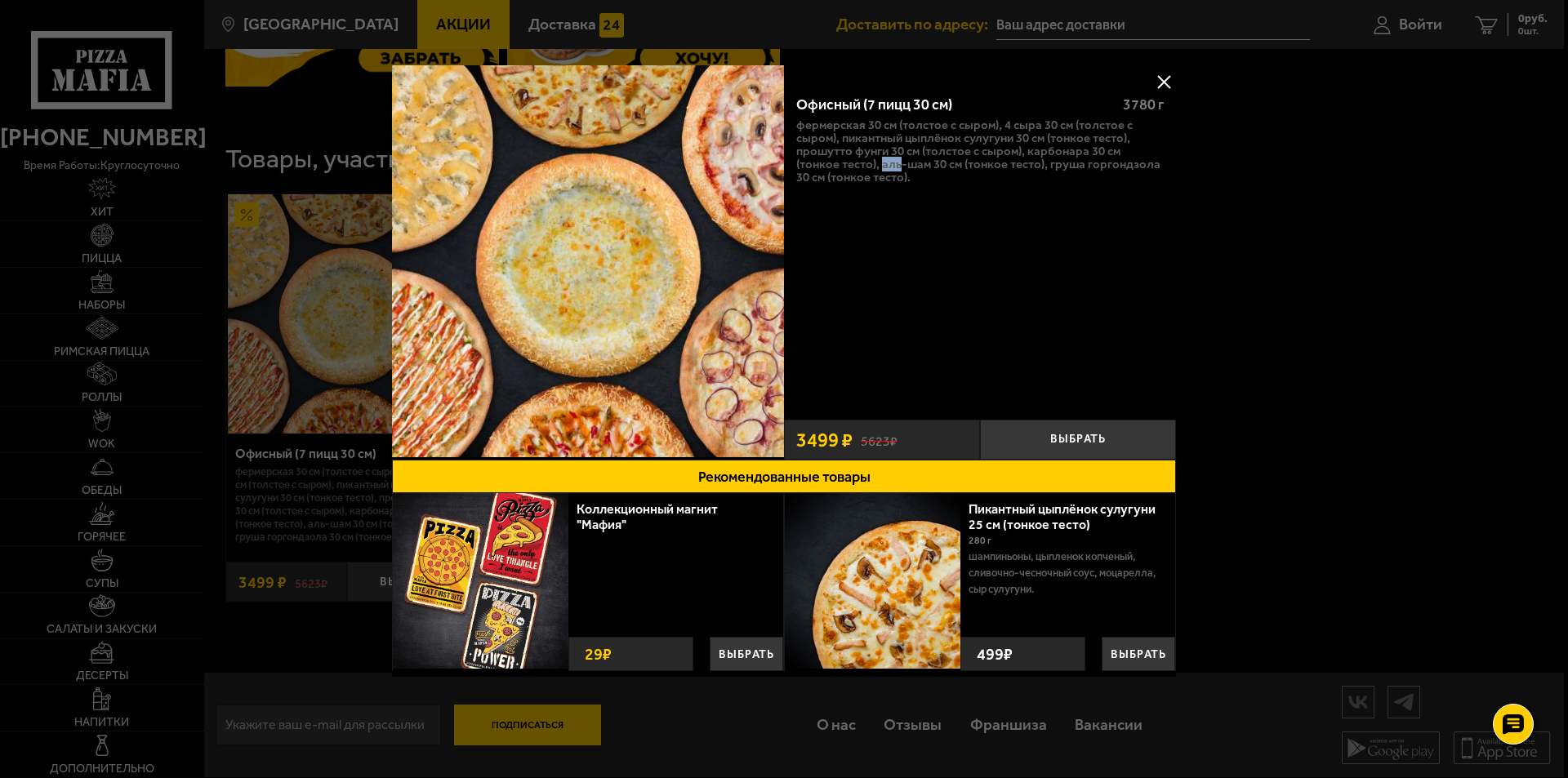
click at [837, 160] on p "Фермерская 30 см (толстое с сыром), 4 сыра 30 см (толстое с сыром), Пикантный ц…" at bounding box center [980, 150] width 368 height 65
click at [719, 196] on img at bounding box center [588, 261] width 392 height 392
click at [1158, 73] on button at bounding box center [1163, 81] width 24 height 24
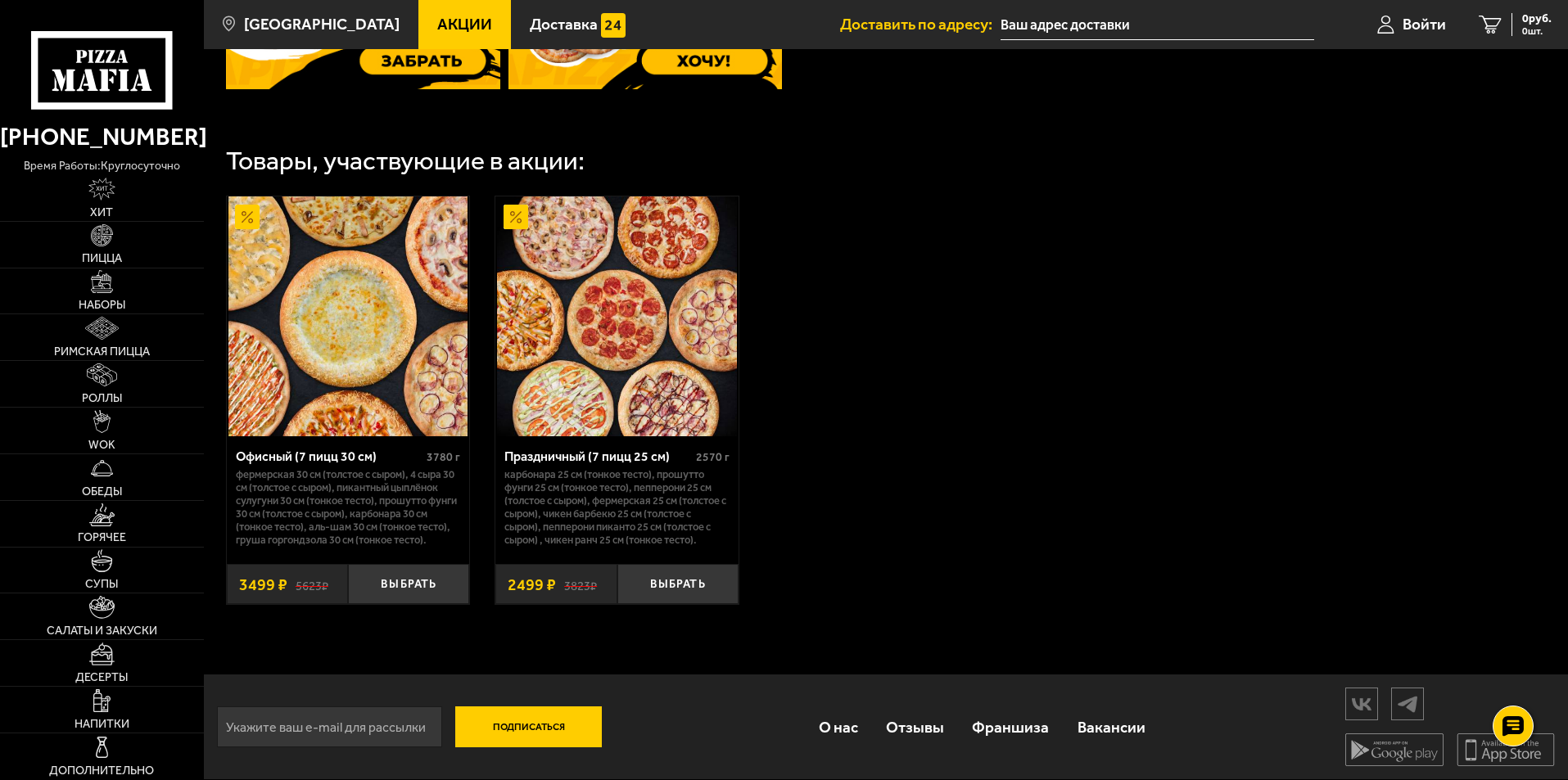
click at [693, 395] on img at bounding box center [616, 316] width 240 height 239
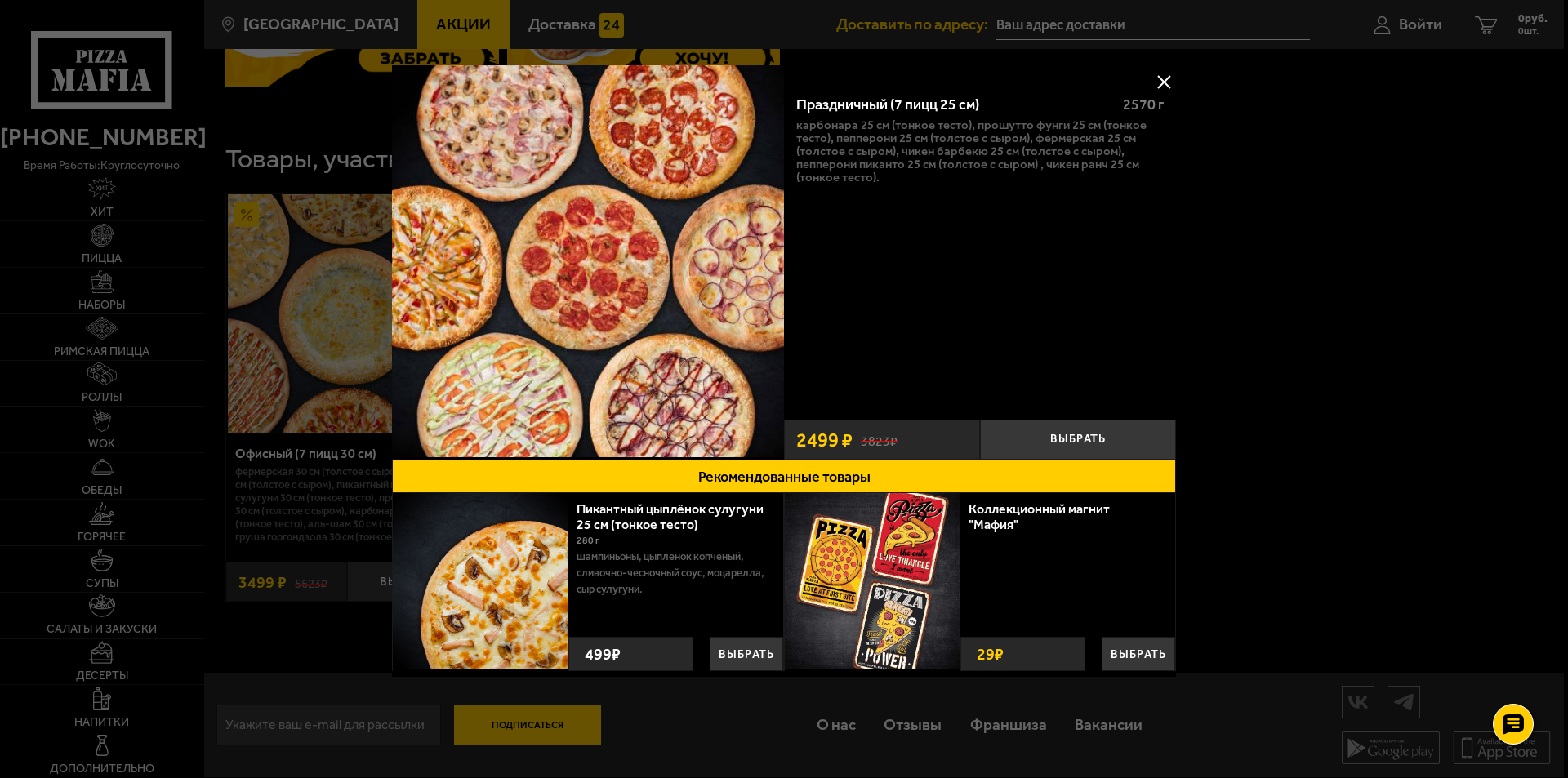
click at [1163, 87] on button at bounding box center [1163, 81] width 24 height 24
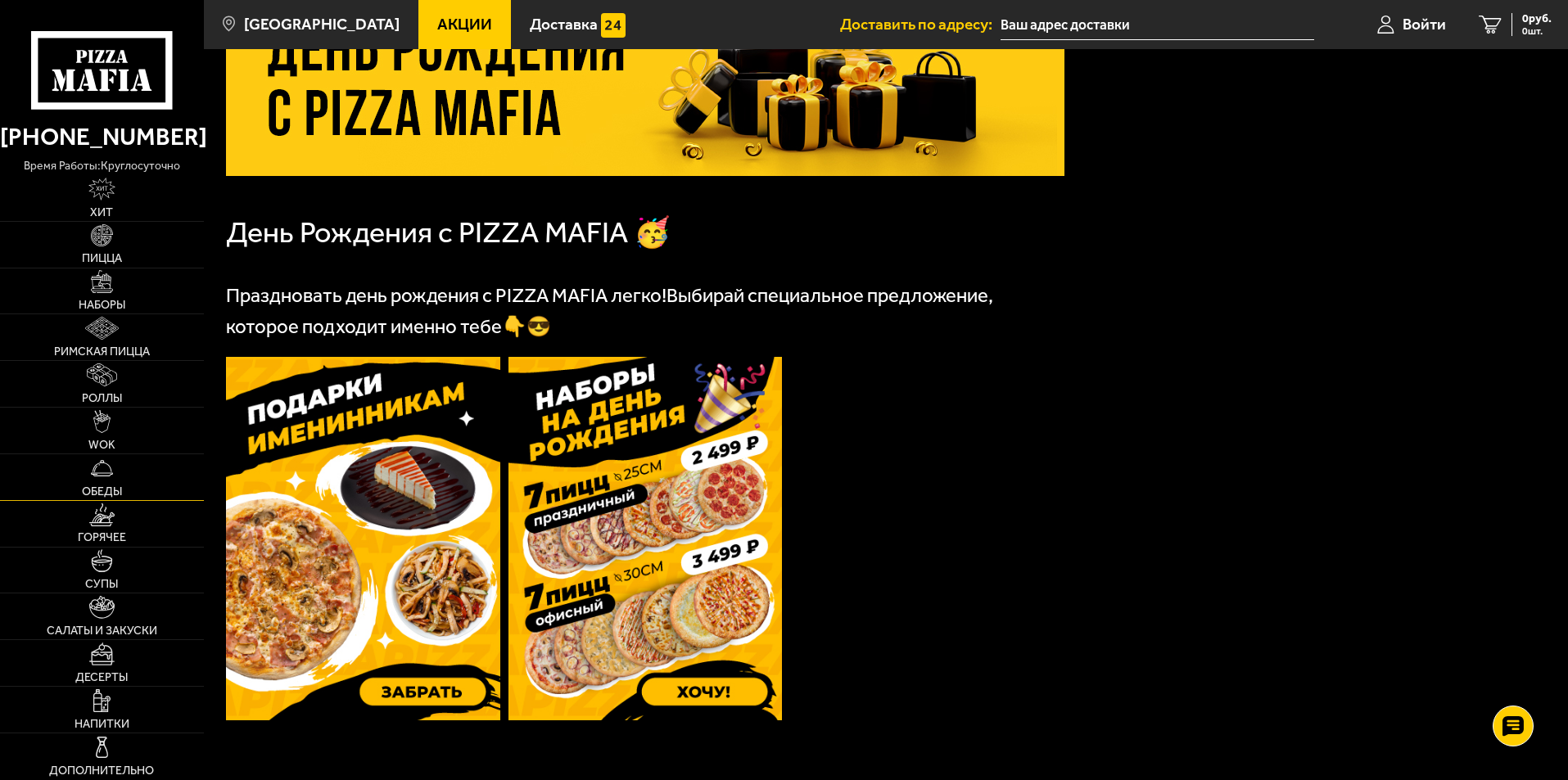
scroll to position [213, 0]
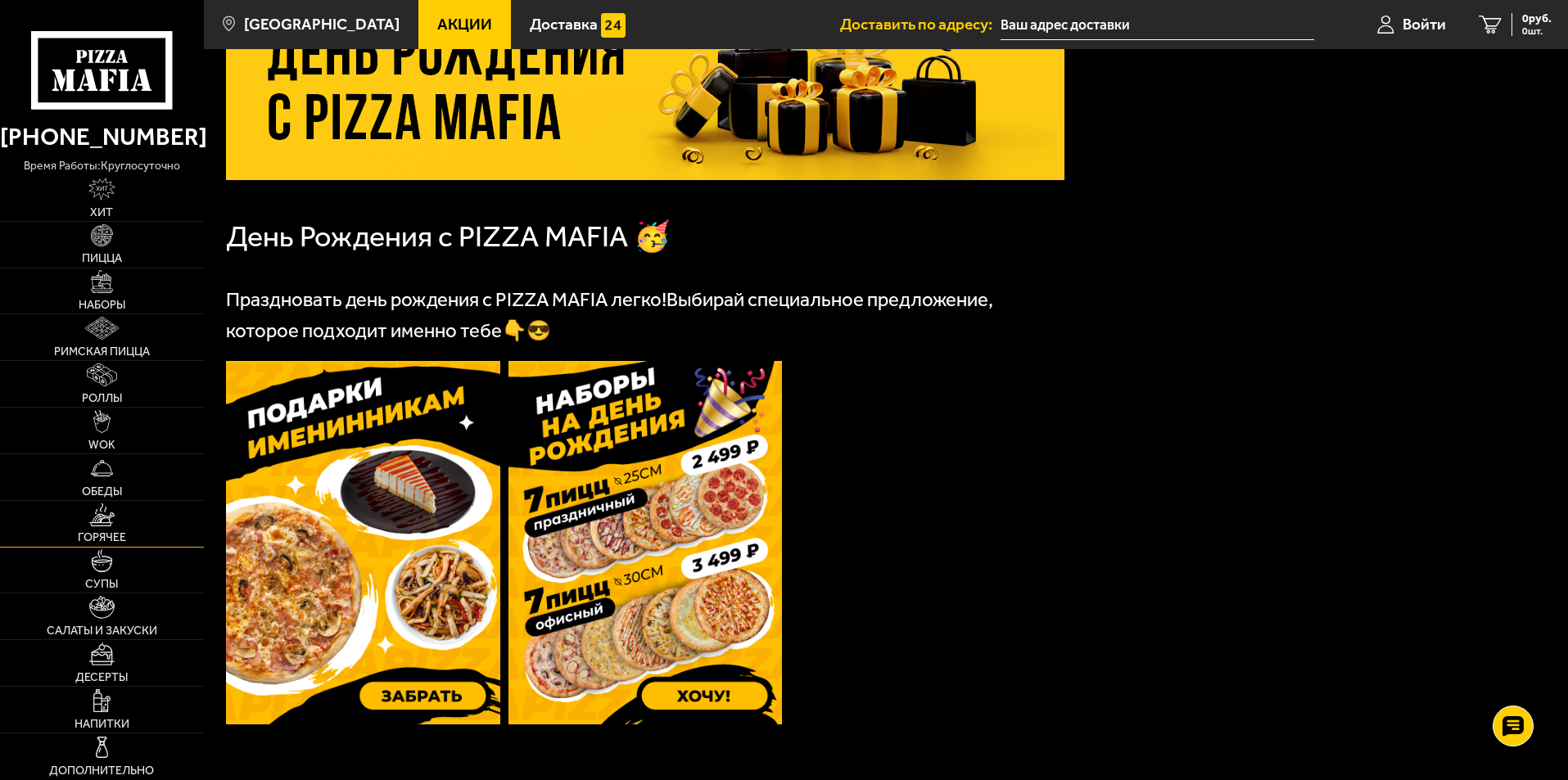
click at [101, 522] on img at bounding box center [102, 514] width 25 height 22
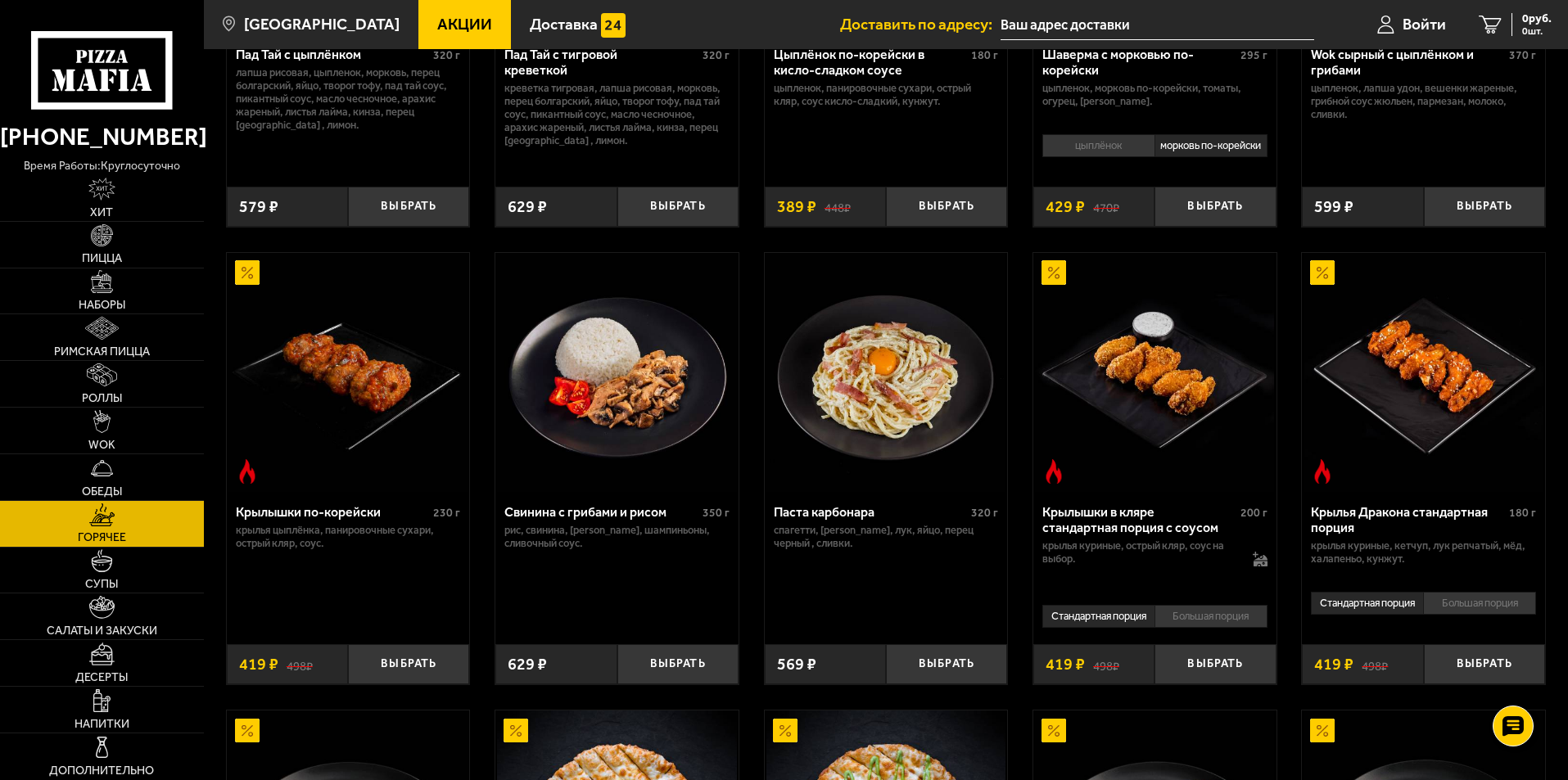
scroll to position [686, 0]
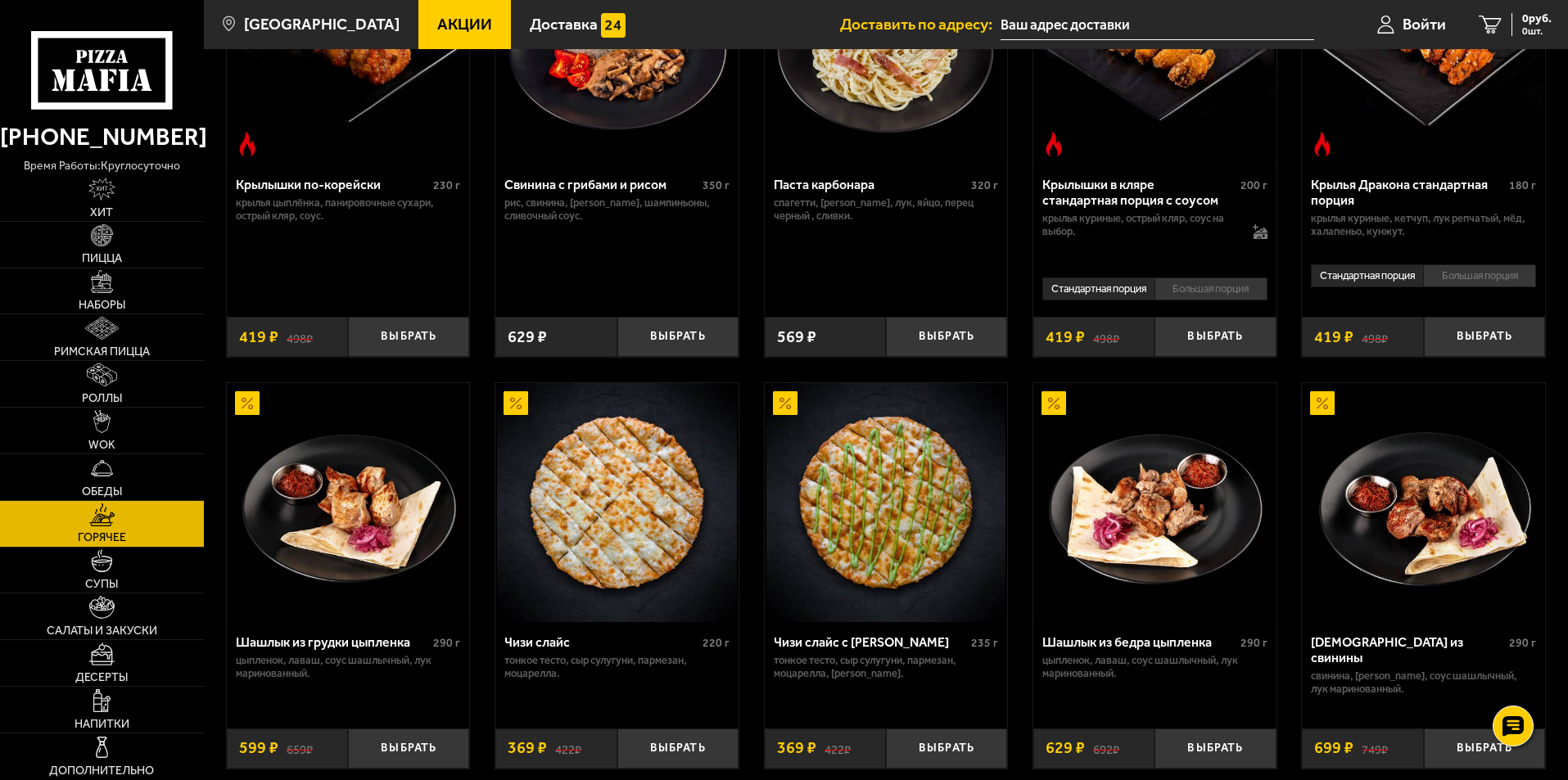
click at [904, 551] on img at bounding box center [886, 502] width 240 height 239
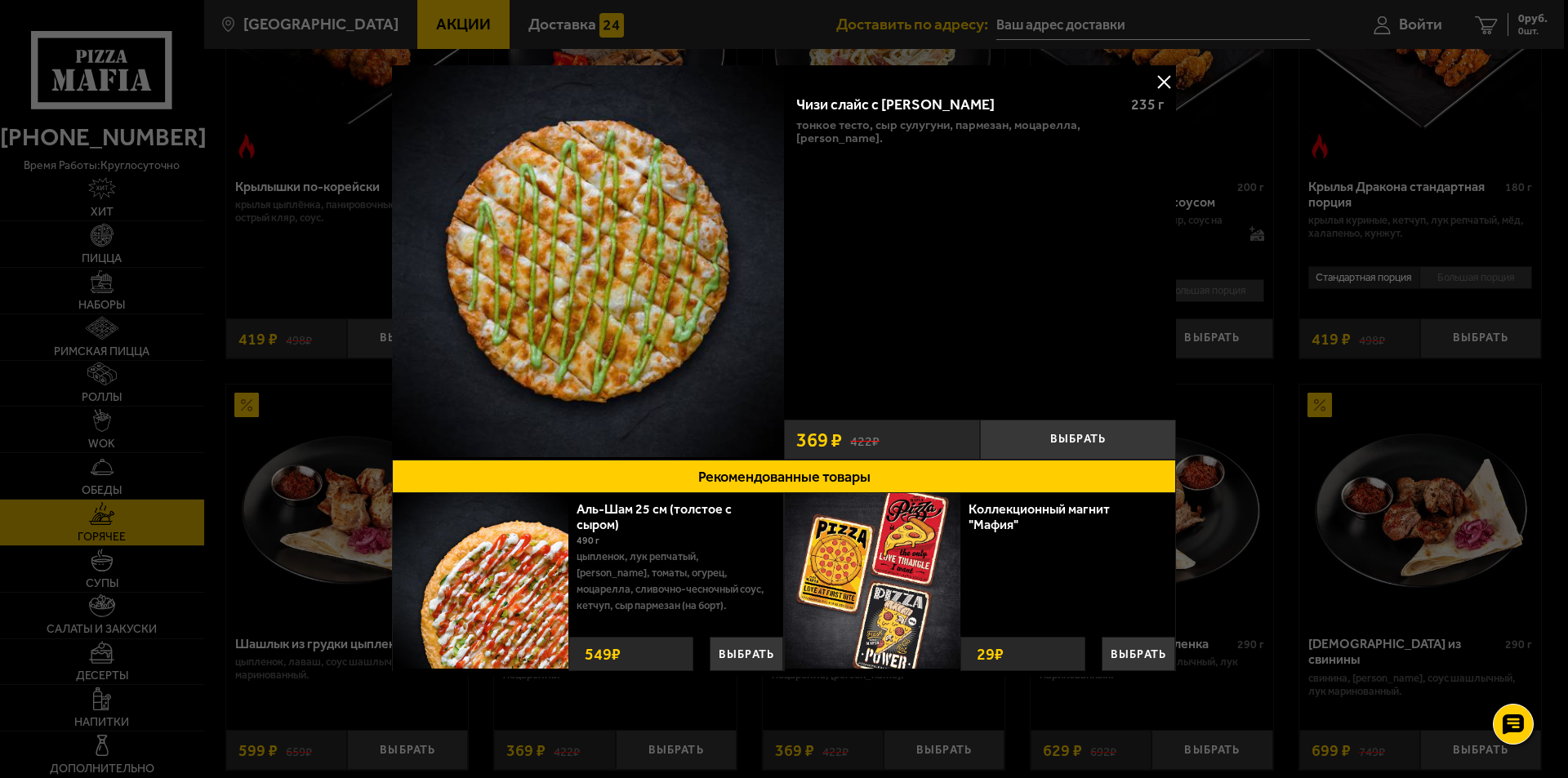
click at [521, 605] on img at bounding box center [481, 581] width 176 height 175
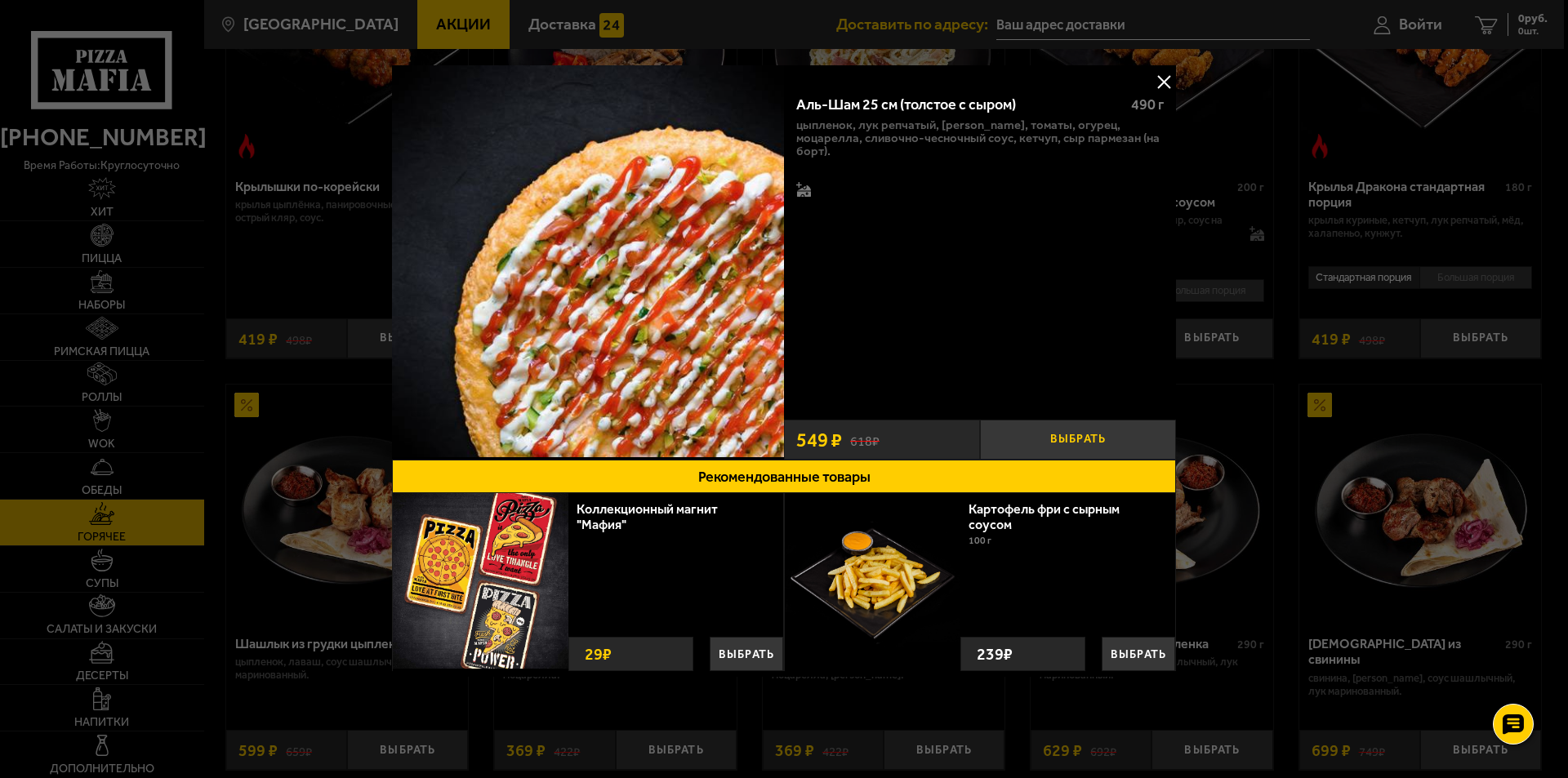
click at [1053, 438] on button "Выбрать" at bounding box center [1078, 439] width 196 height 40
click at [811, 188] on div "цыпленок, лук репчатый, [PERSON_NAME], томаты, огурец, моцарелла, сливочно-чесн…" at bounding box center [980, 158] width 368 height 81
click at [804, 188] on icon at bounding box center [804, 189] width 15 height 15
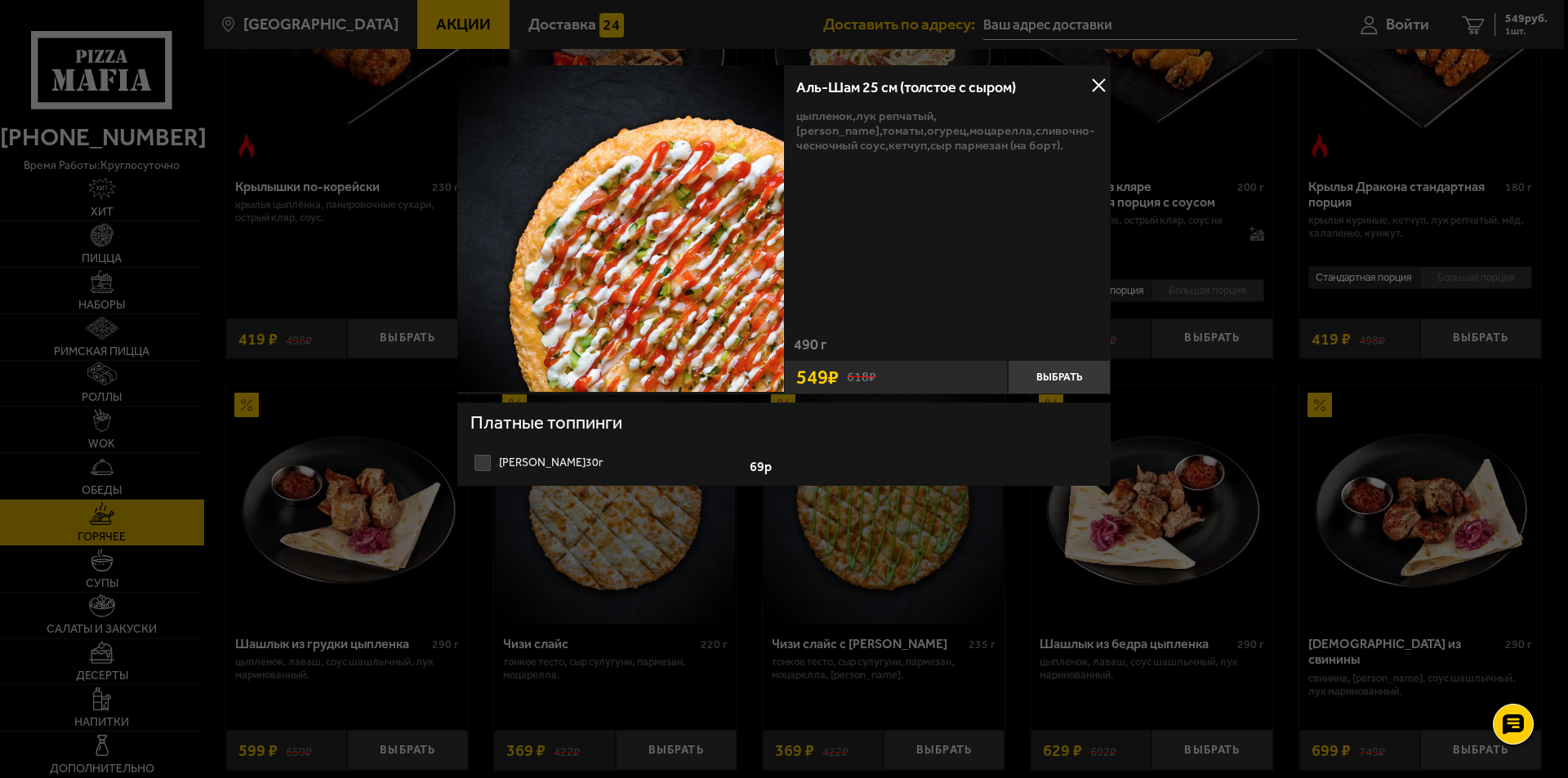
click at [811, 375] on span "549 ₽" at bounding box center [818, 377] width 43 height 19
click at [673, 280] on img at bounding box center [620, 228] width 327 height 327
click at [1097, 80] on button at bounding box center [1098, 85] width 24 height 24
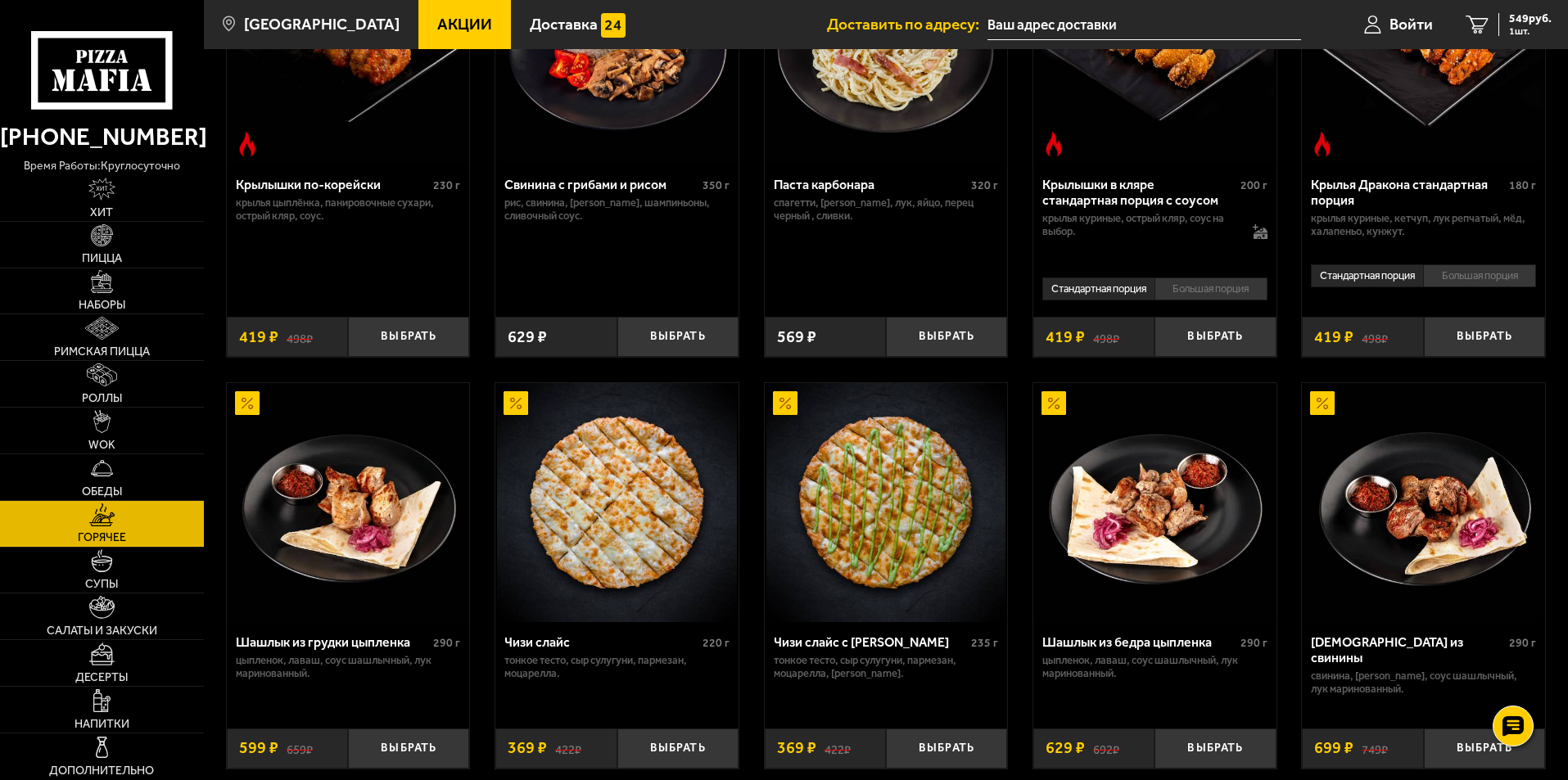
click at [614, 507] on img at bounding box center [616, 502] width 240 height 239
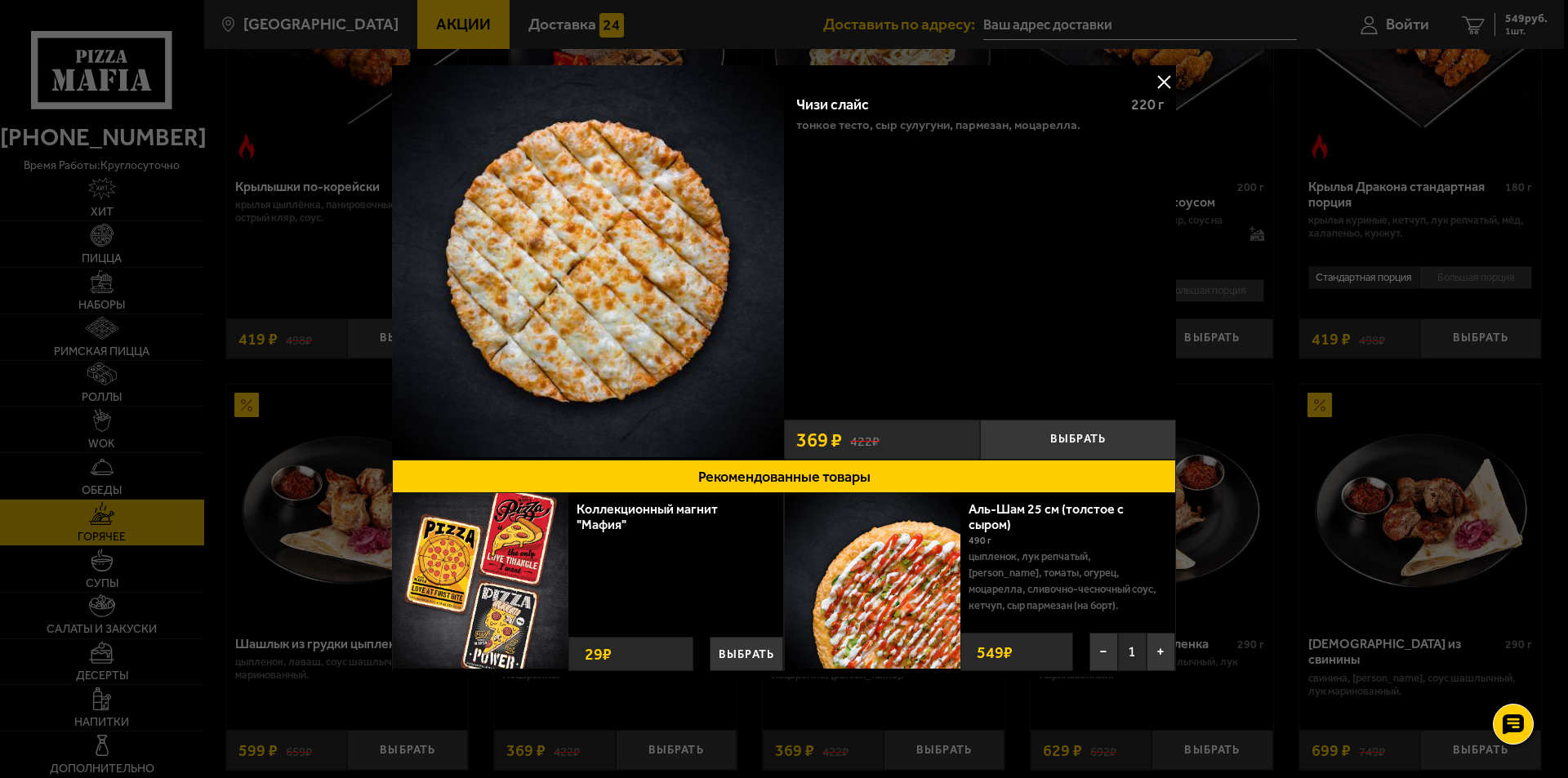
click at [930, 596] on img at bounding box center [873, 581] width 176 height 175
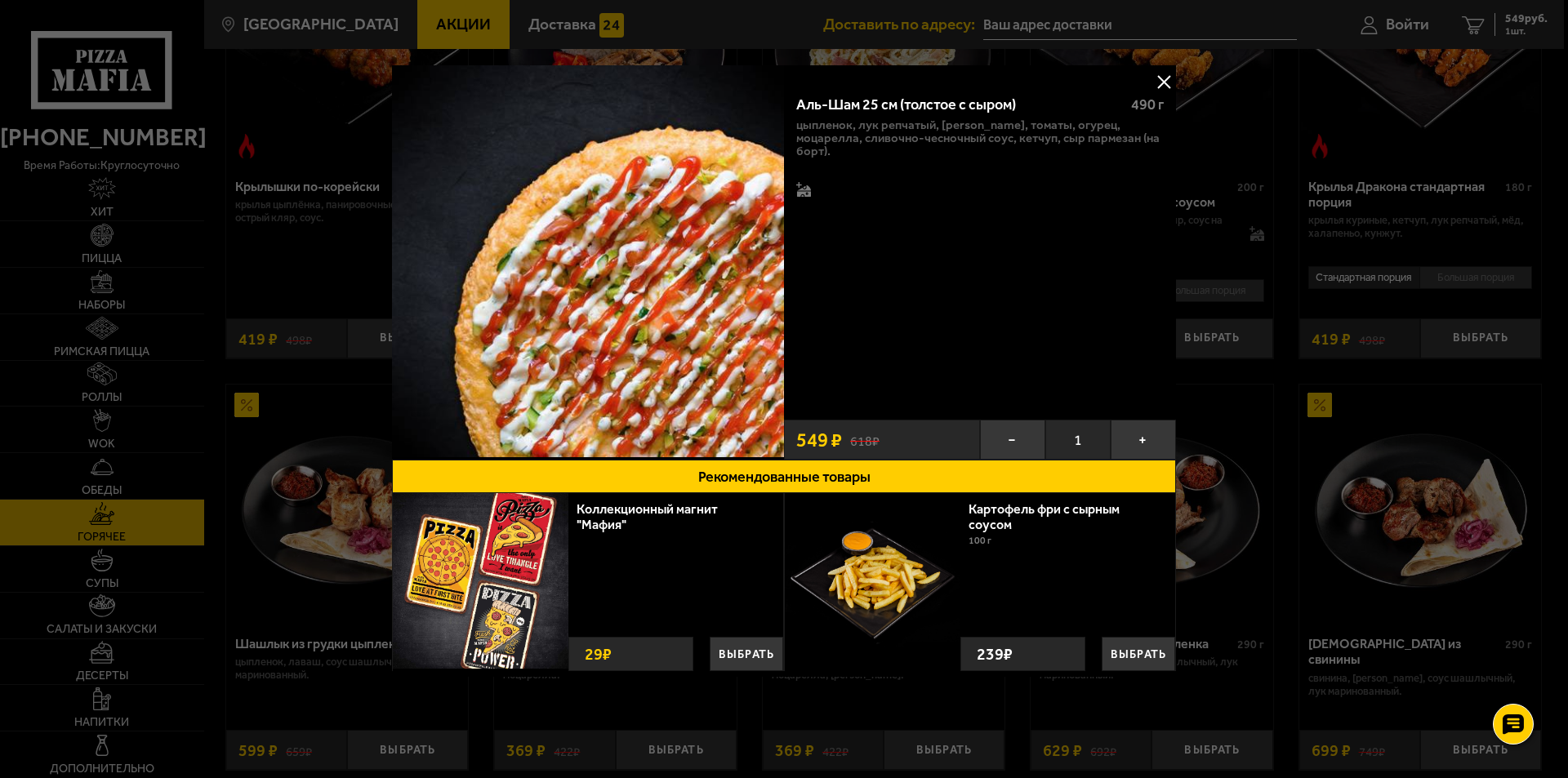
click at [635, 207] on img at bounding box center [588, 261] width 392 height 392
click at [635, 208] on img at bounding box center [588, 261] width 392 height 392
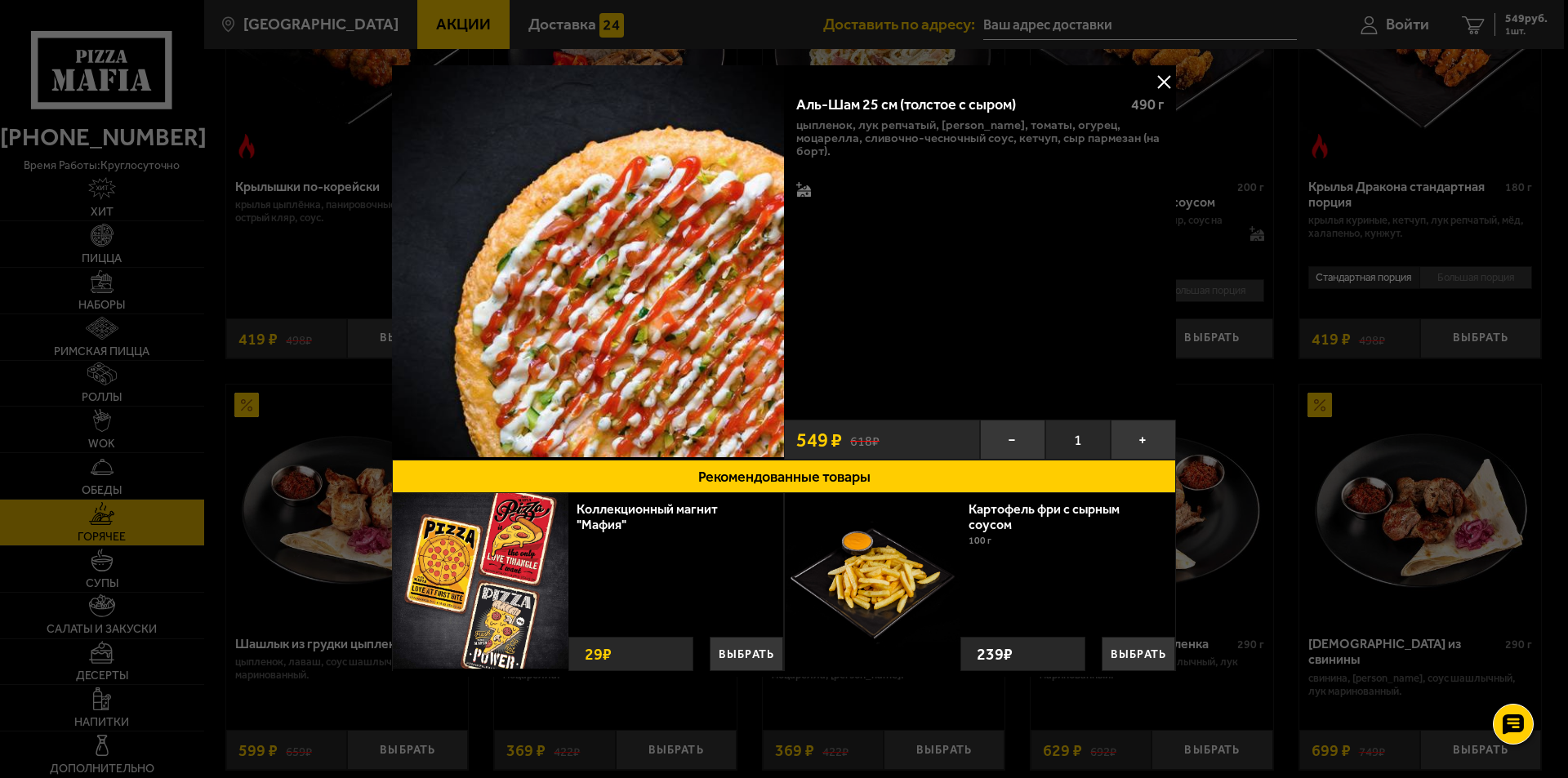
drag, startPoint x: 658, startPoint y: 284, endPoint x: 646, endPoint y: 257, distance: 29.5
click at [646, 257] on img at bounding box center [588, 261] width 392 height 392
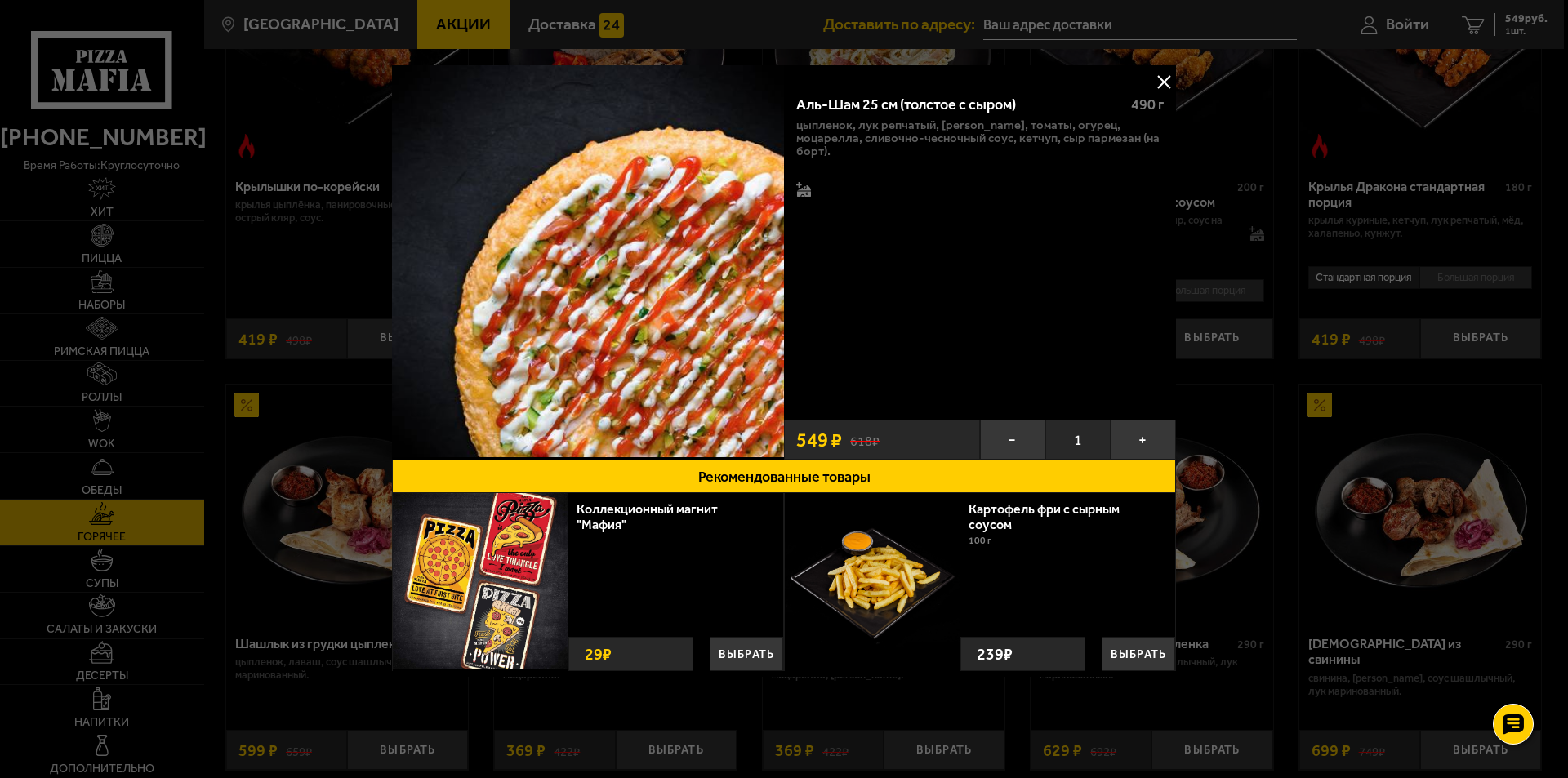
click at [646, 257] on img at bounding box center [588, 261] width 392 height 392
click at [790, 477] on button "Рекомендованные товары" at bounding box center [784, 477] width 784 height 33
click at [815, 434] on span "549 ₽" at bounding box center [819, 440] width 46 height 19
click at [1271, 59] on div at bounding box center [784, 389] width 1568 height 778
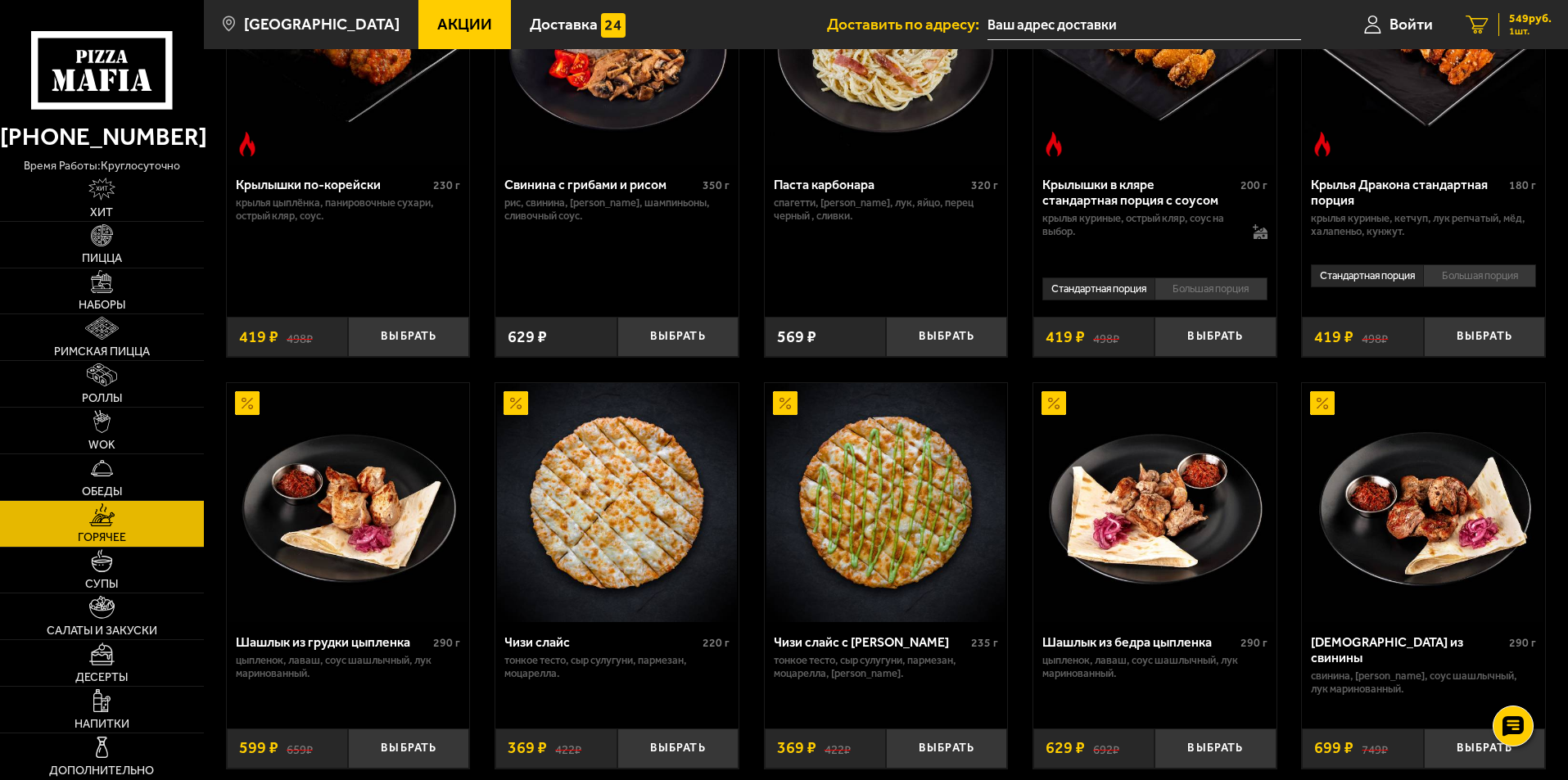
click at [1509, 16] on span "549 руб." at bounding box center [1531, 19] width 43 height 12
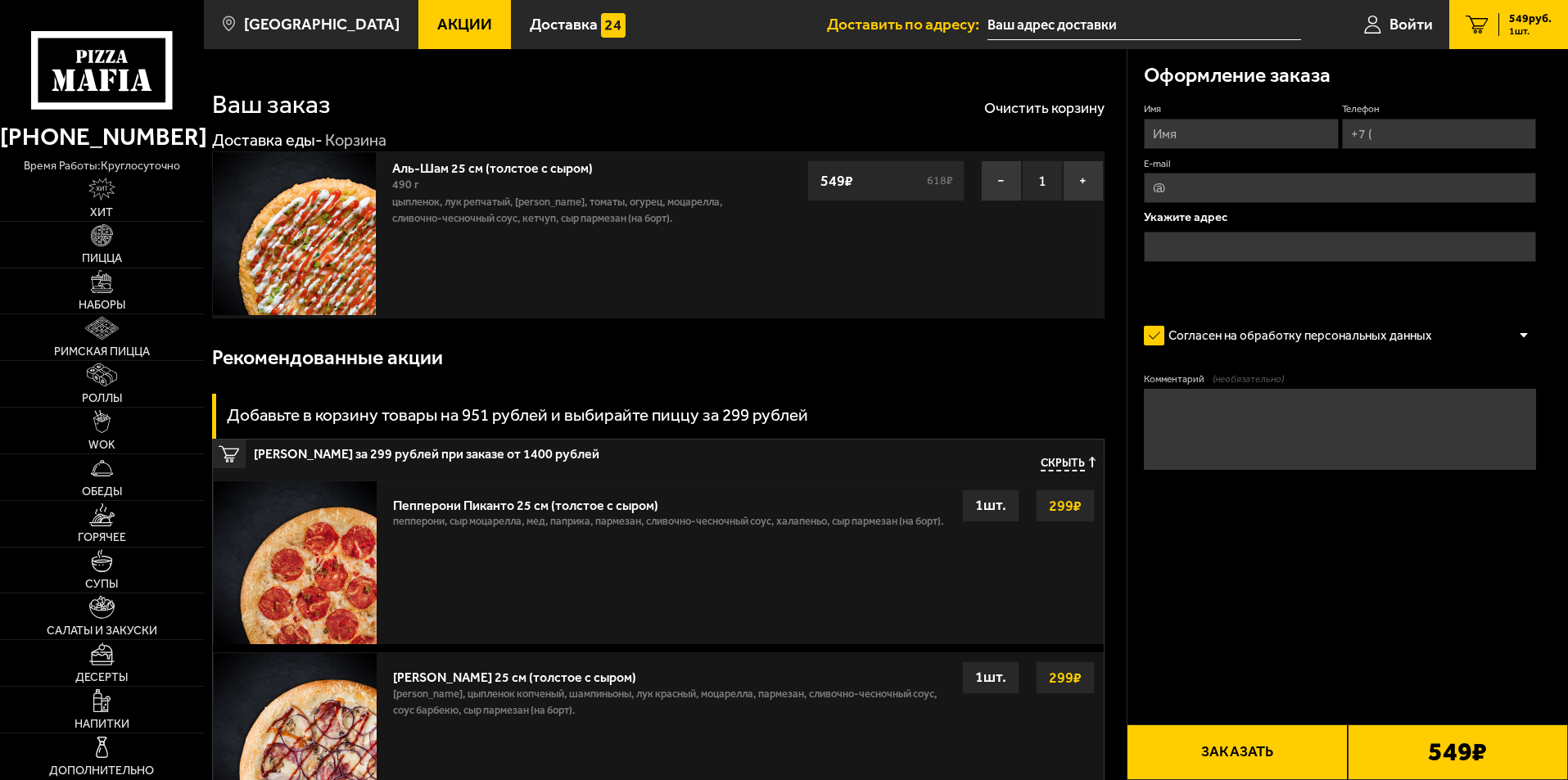
click at [536, 203] on p "цыпленок, лук репчатый, [PERSON_NAME], томаты, огурец, моцарелла, сливочно-чесн…" at bounding box center [574, 210] width 364 height 33
click at [370, 206] on img at bounding box center [294, 234] width 163 height 163
click at [368, 206] on img at bounding box center [294, 234] width 163 height 163
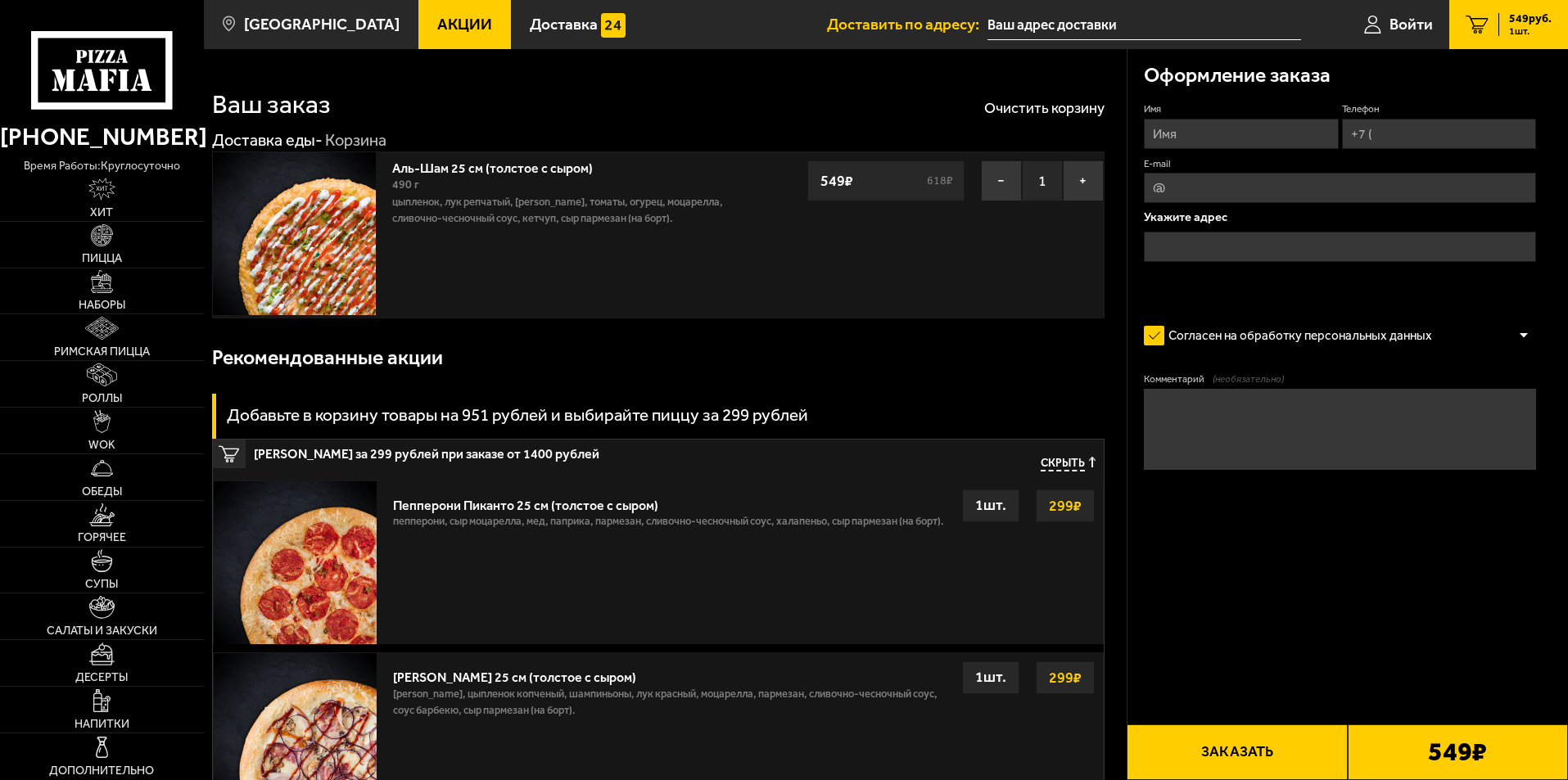
click at [368, 206] on img at bounding box center [294, 234] width 163 height 163
click at [466, 189] on div "490 г" at bounding box center [574, 185] width 364 height 18
click at [465, 169] on link "Аль-Шам 25 см (толстое с сыром)" at bounding box center [501, 165] width 217 height 21
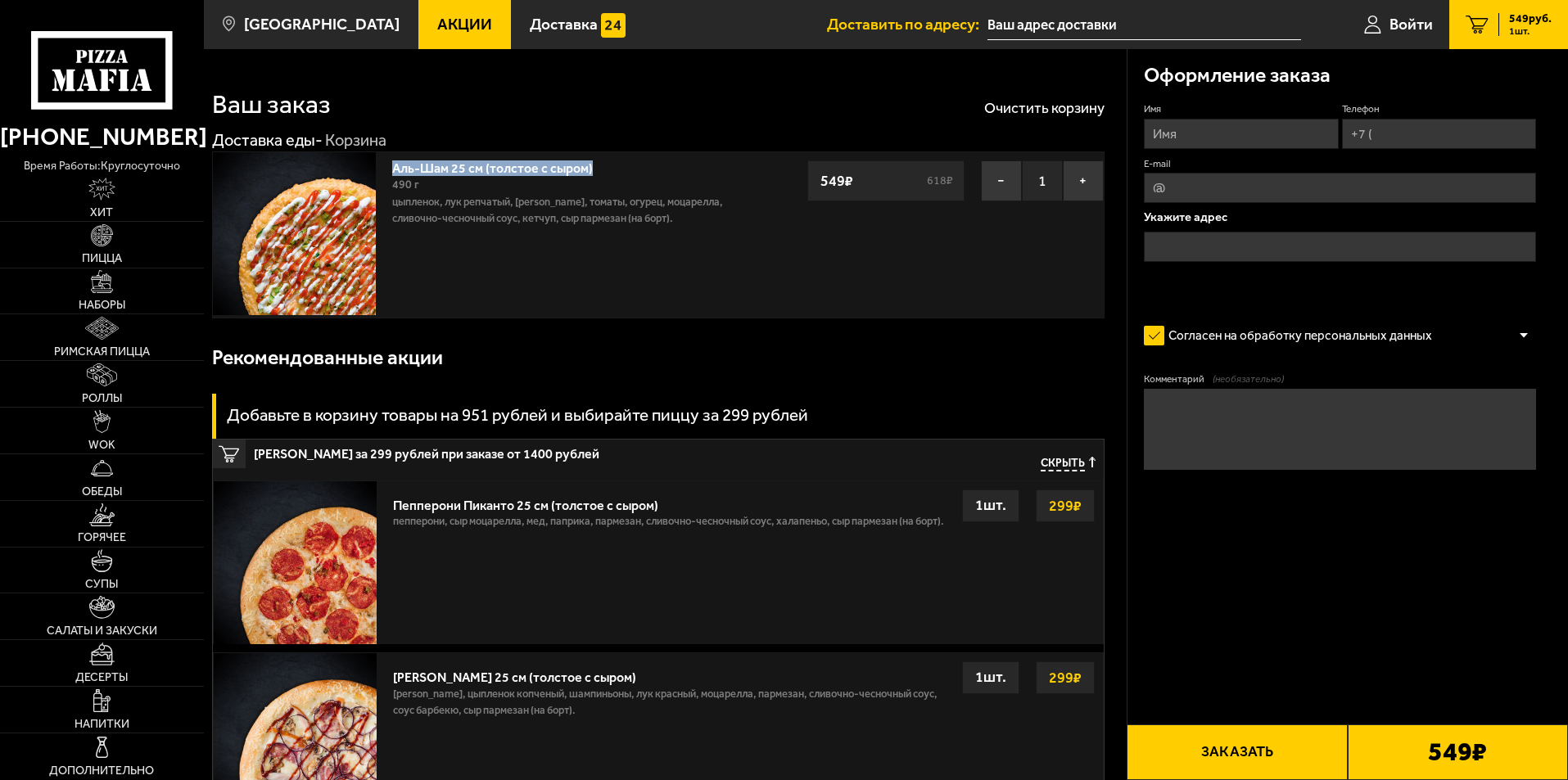
click at [340, 170] on img at bounding box center [294, 234] width 163 height 163
click at [323, 189] on img at bounding box center [294, 234] width 163 height 163
click at [1408, 21] on span "Войти" at bounding box center [1411, 24] width 43 height 16
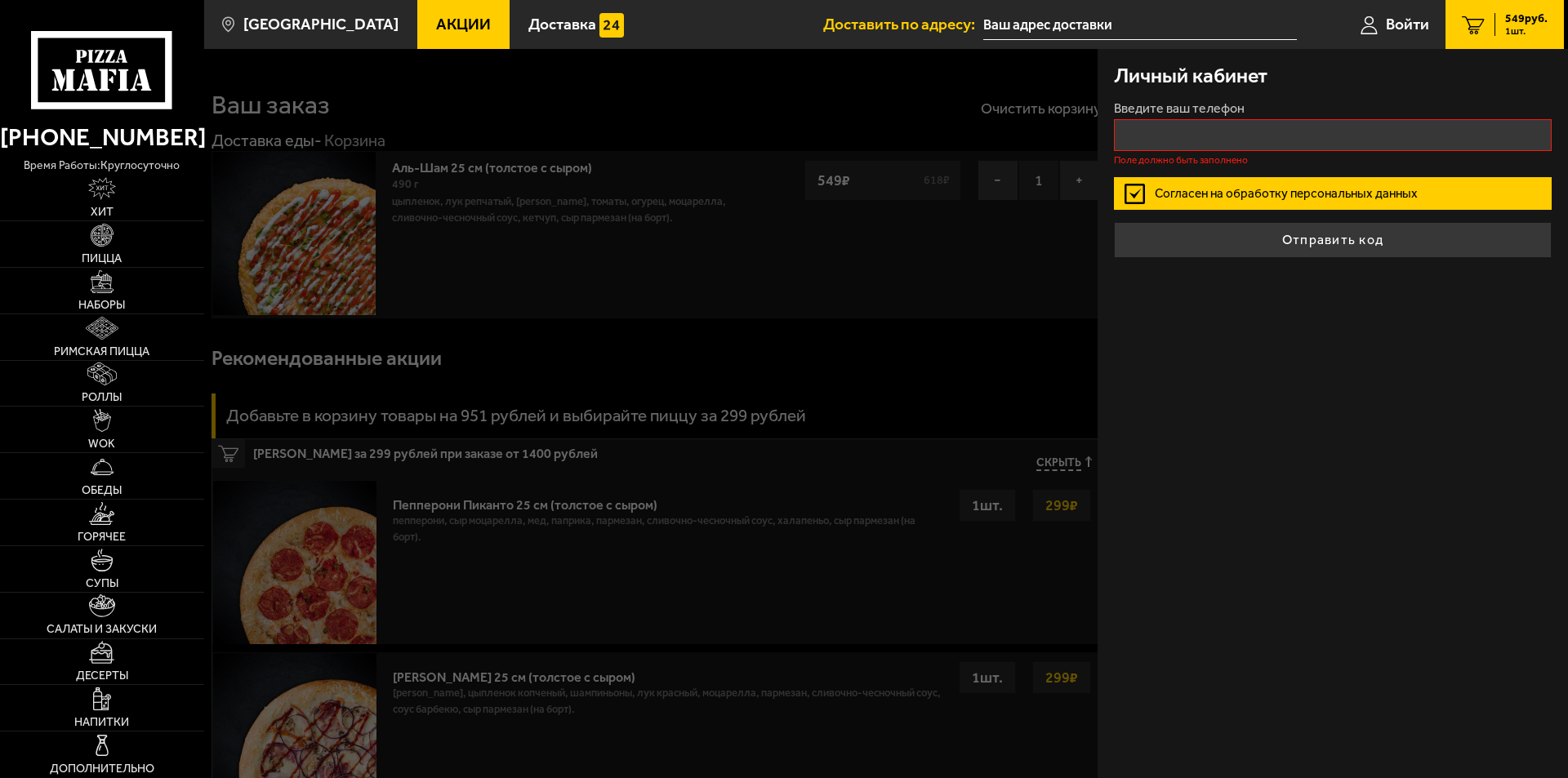
drag, startPoint x: 1144, startPoint y: 390, endPoint x: 1109, endPoint y: 356, distance: 48.8
click at [1136, 382] on div "Личный кабинет Введите ваш телефон Поле должно быть заполнено Согласен на обраб…" at bounding box center [1333, 413] width 470 height 729
click at [957, 142] on div at bounding box center [988, 438] width 1568 height 778
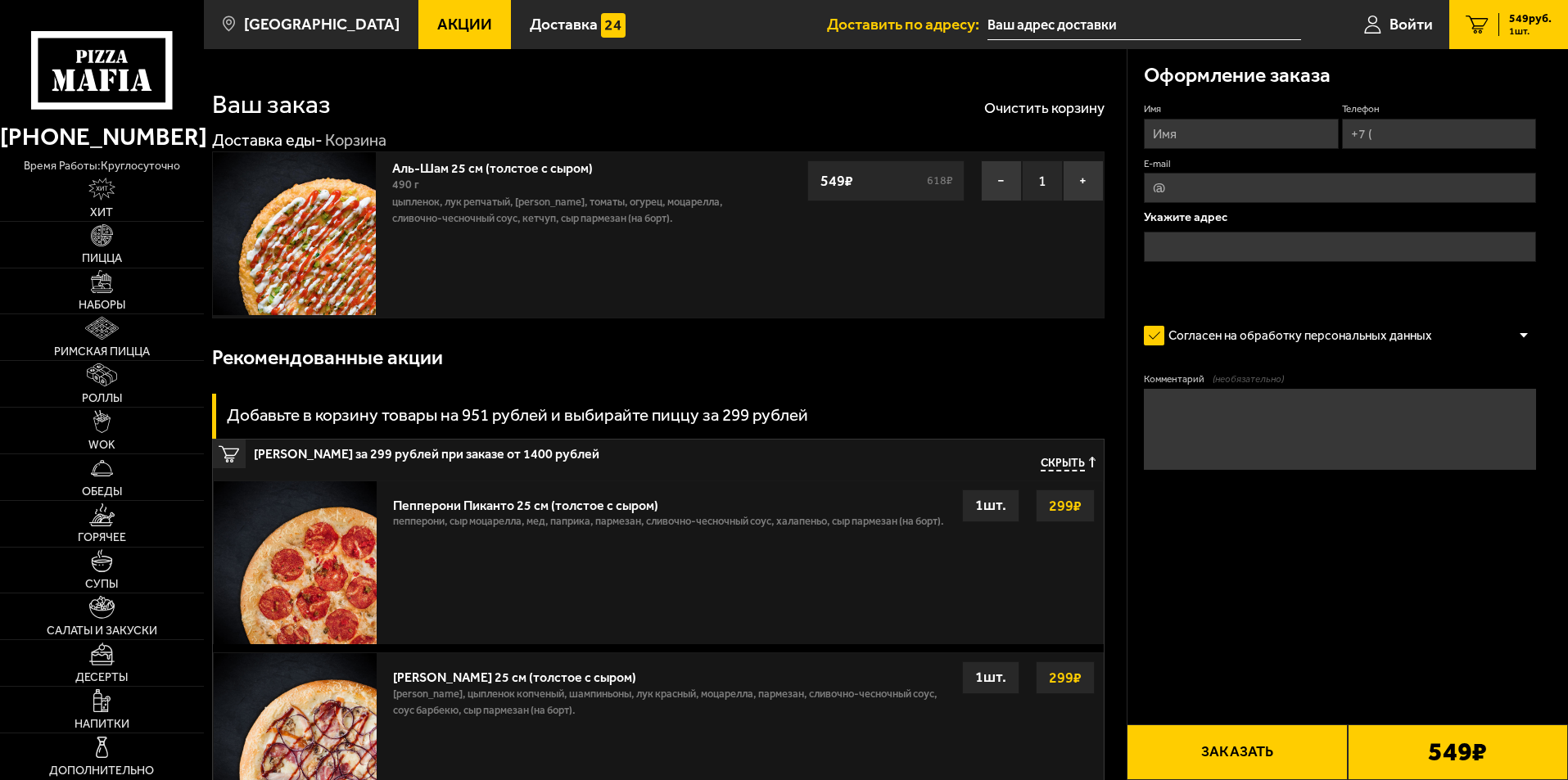
click at [563, 119] on div "Ваш заказ Очистить корзину Доставка еды - Корзина Аль-Шам 25 см (толстое с сыро…" at bounding box center [666, 622] width 923 height 1146
click at [1081, 112] on button "Очистить корзину" at bounding box center [1044, 108] width 120 height 15
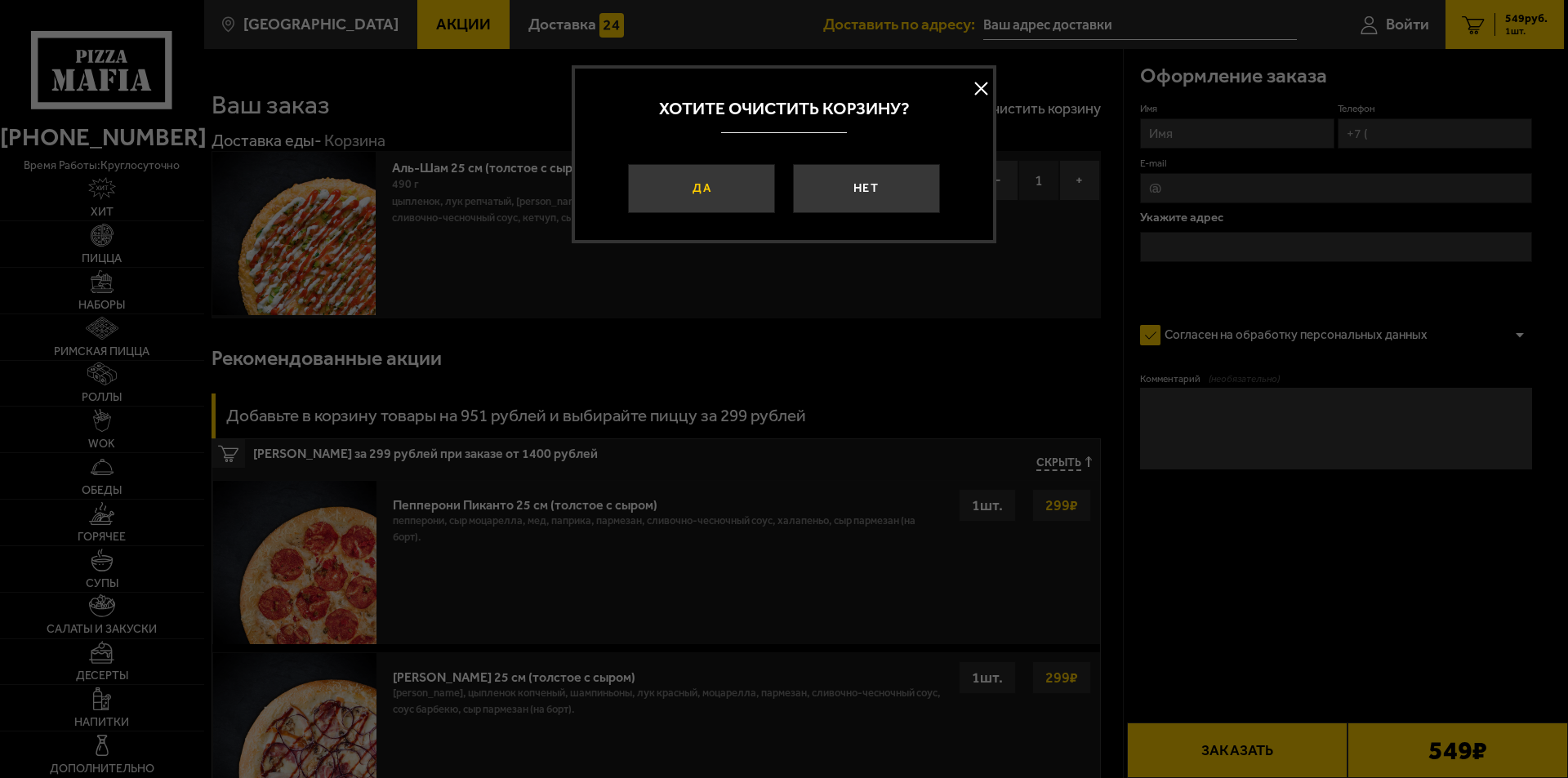
click at [697, 189] on button "Да" at bounding box center [701, 188] width 147 height 49
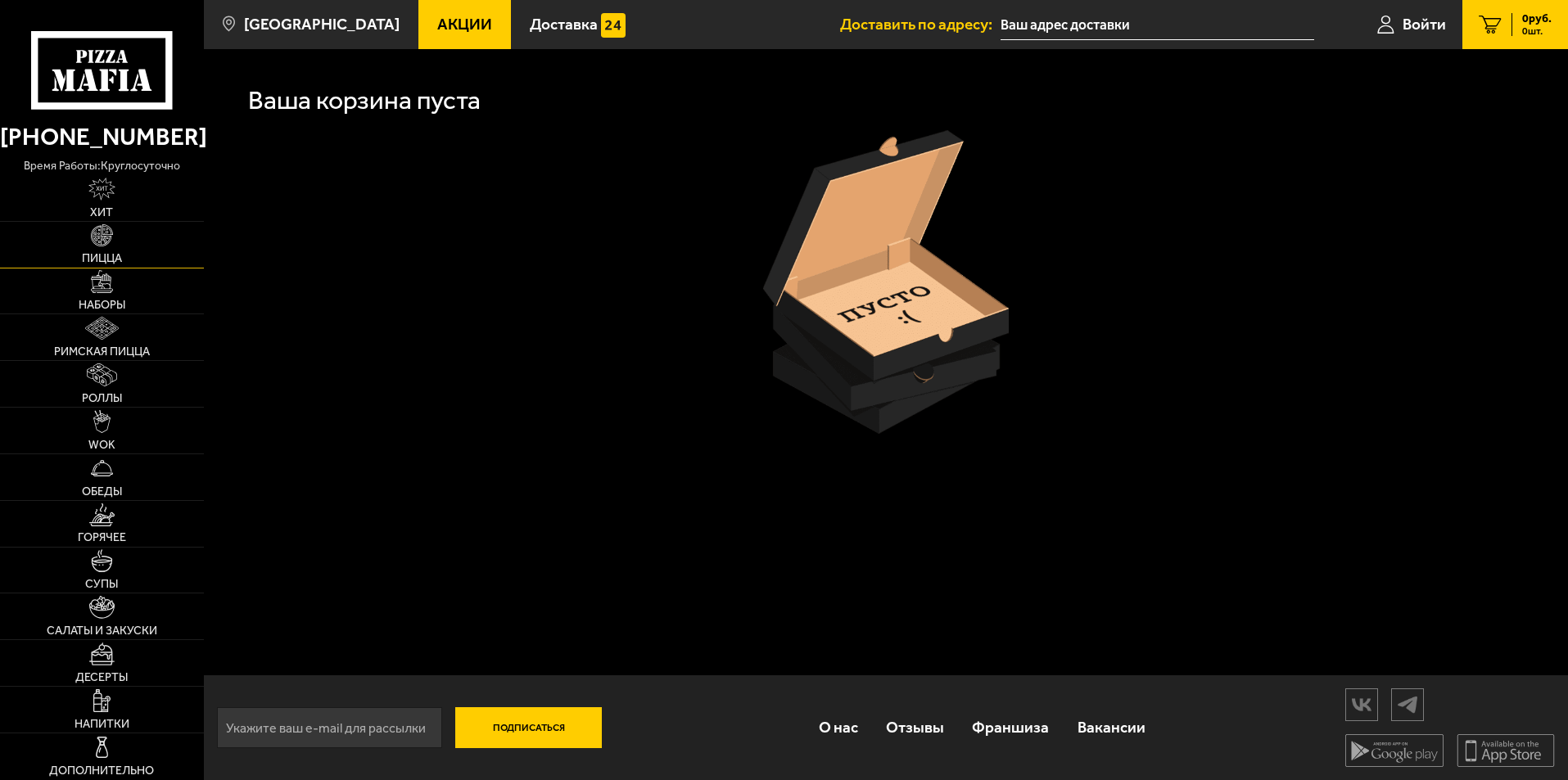
click at [106, 258] on span "Пицца" at bounding box center [102, 259] width 40 height 12
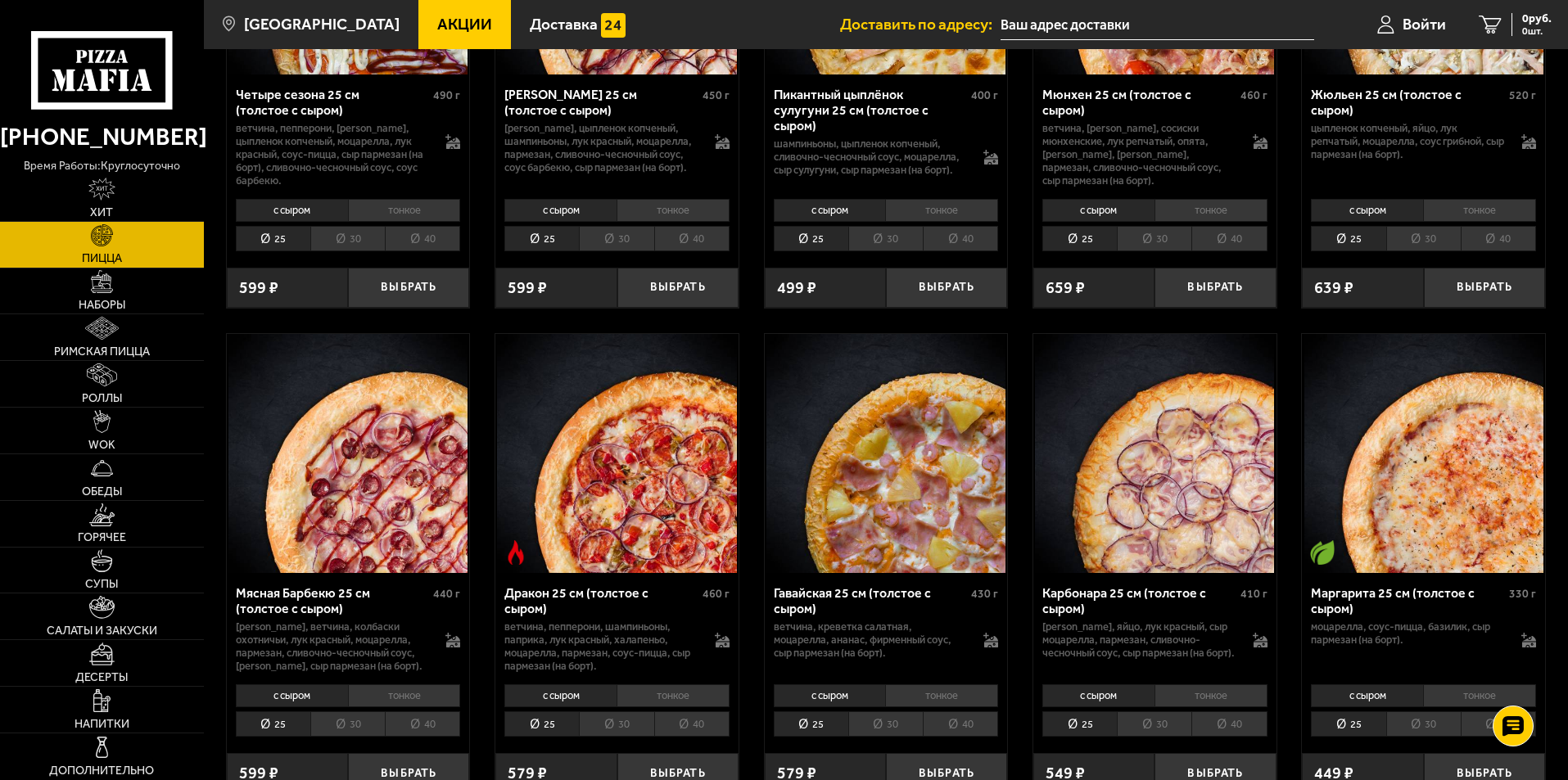
scroll to position [3029, 0]
